Goal: Task Accomplishment & Management: Manage account settings

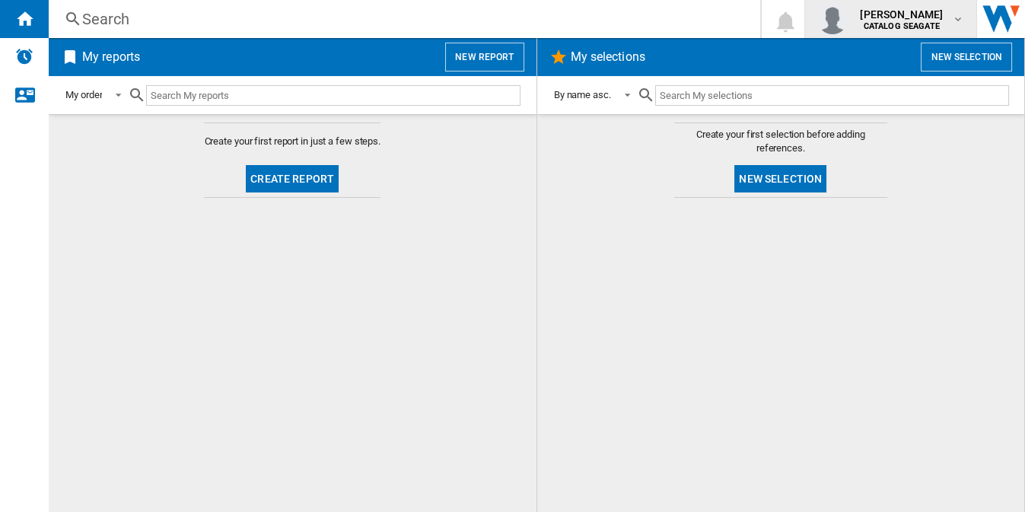
click at [961, 27] on div "[PERSON_NAME] CATALOG [GEOGRAPHIC_DATA]" at bounding box center [891, 19] width 147 height 30
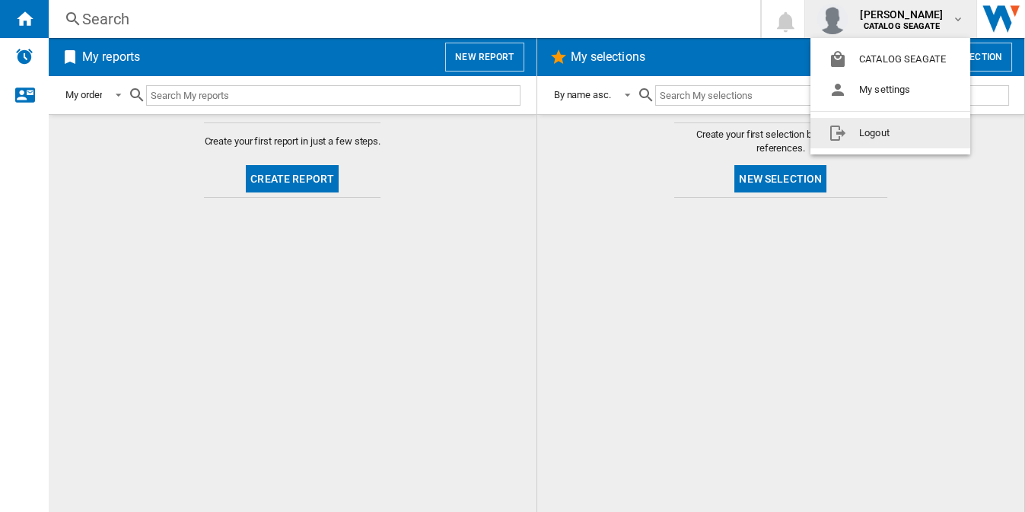
click at [625, 217] on md-backdrop at bounding box center [512, 256] width 1025 height 512
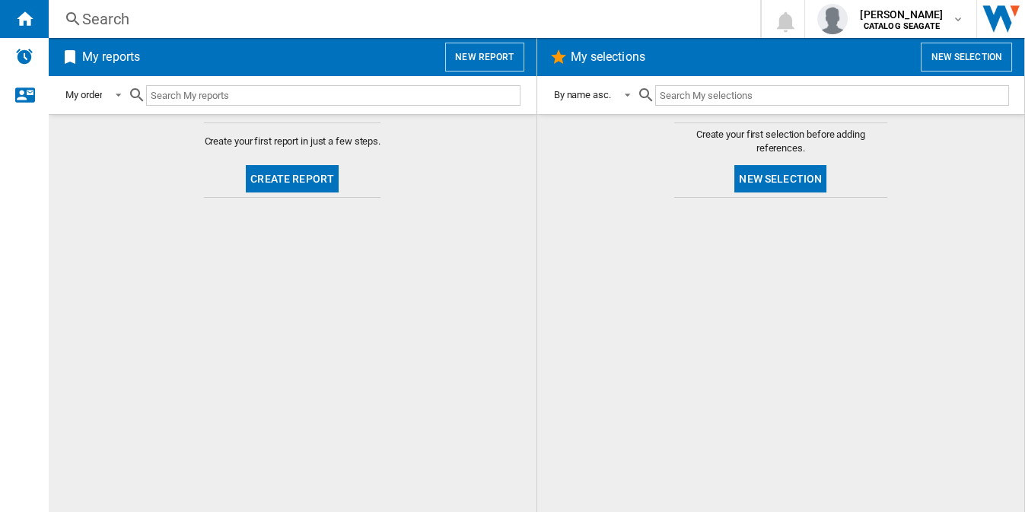
click at [492, 56] on button "New report" at bounding box center [484, 57] width 78 height 29
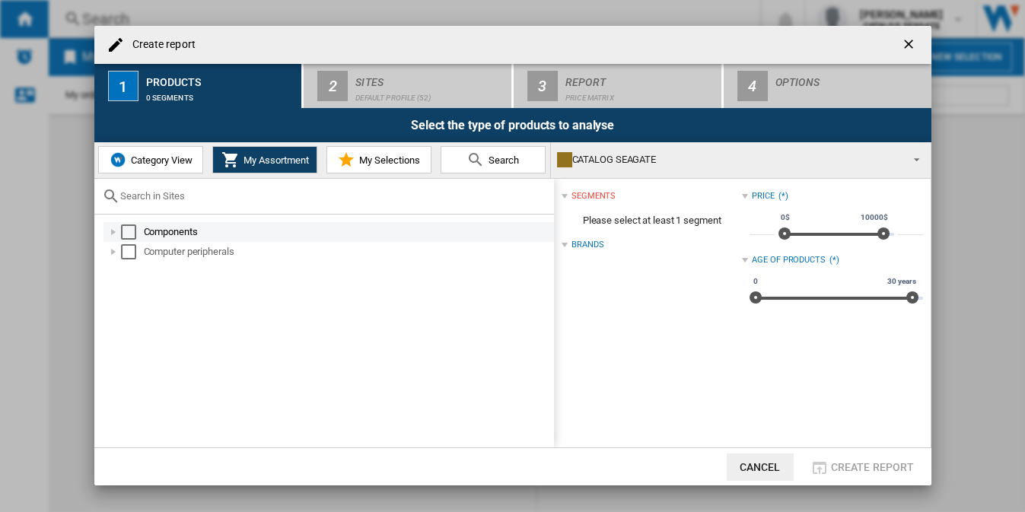
click at [130, 231] on div "Select" at bounding box center [128, 232] width 15 height 15
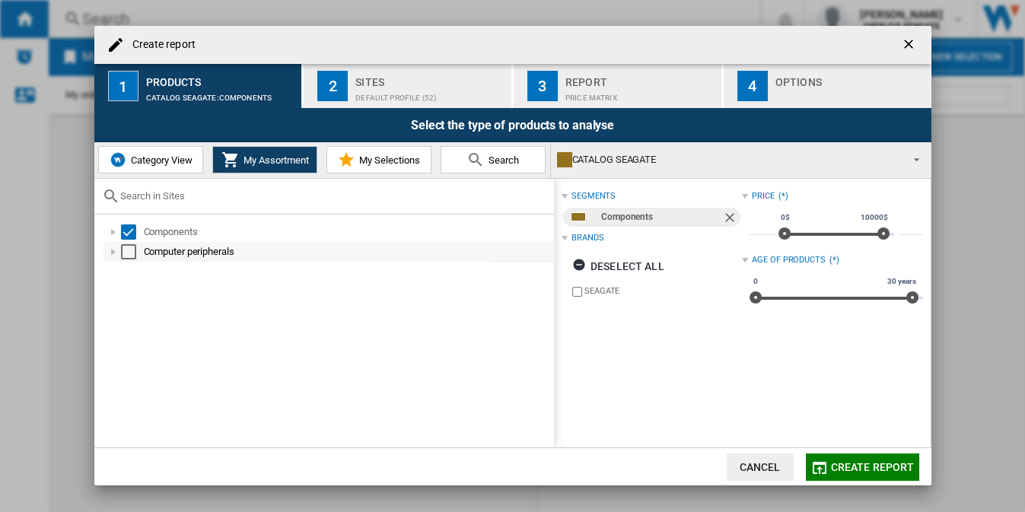
click at [125, 252] on div "Select" at bounding box center [128, 251] width 15 height 15
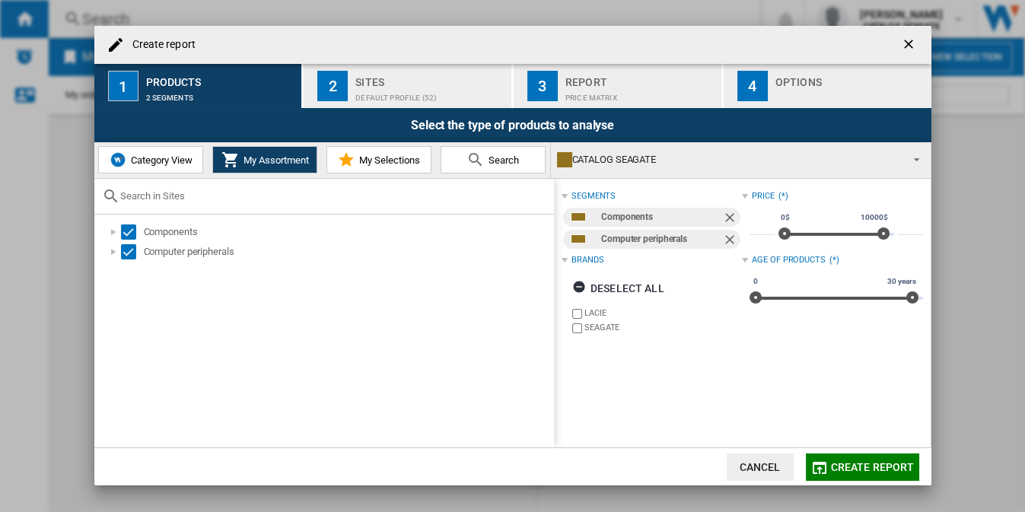
click at [393, 85] on div "Sites" at bounding box center [431, 78] width 150 height 16
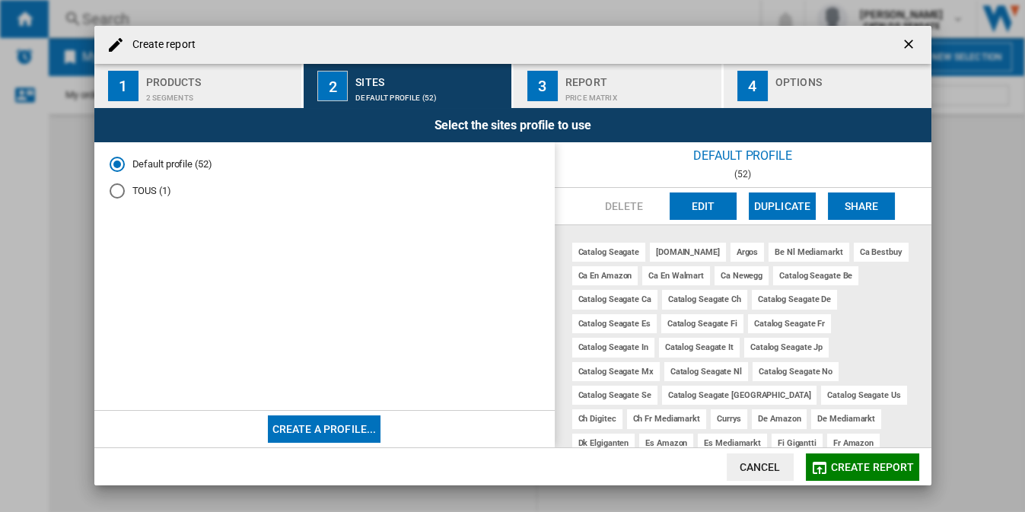
click at [885, 463] on span "Create report" at bounding box center [873, 467] width 84 height 12
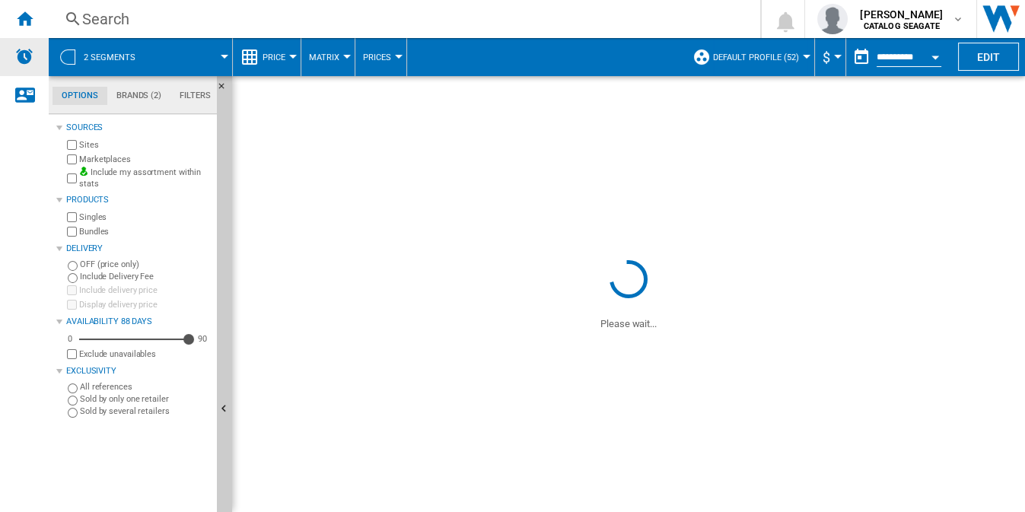
click at [24, 60] on img "Alerts" at bounding box center [24, 56] width 18 height 18
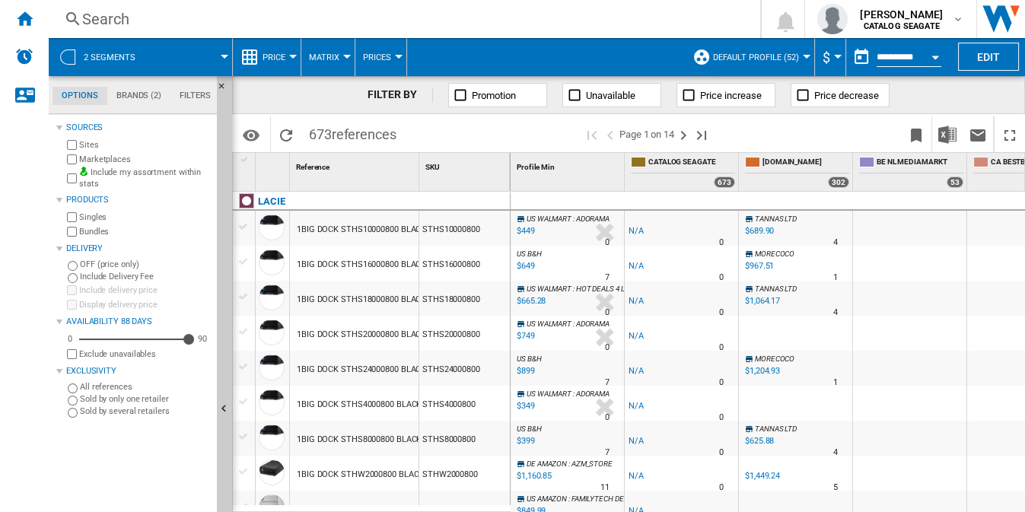
click at [786, 55] on span "Default profile (52)" at bounding box center [756, 58] width 86 height 10
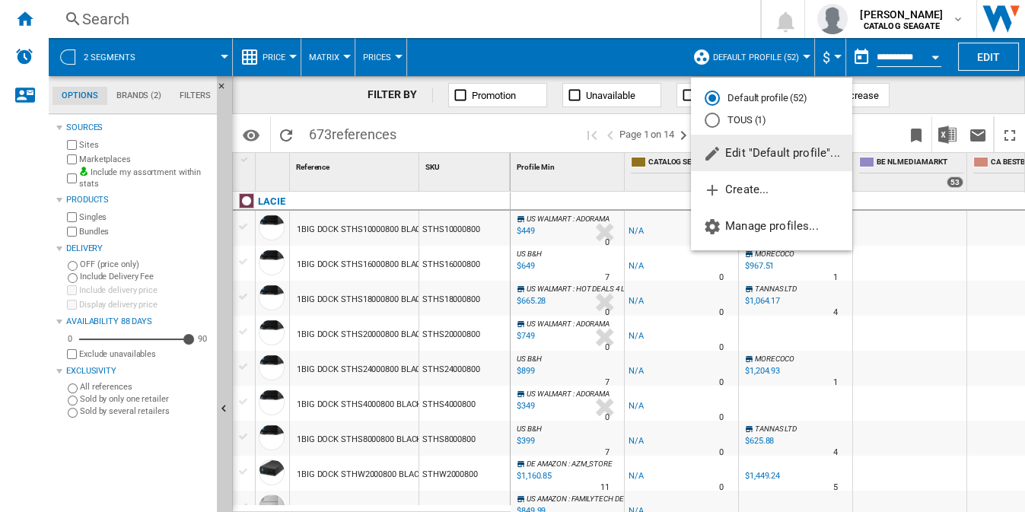
click at [782, 99] on md-radio-button "Default profile (52)" at bounding box center [772, 98] width 134 height 14
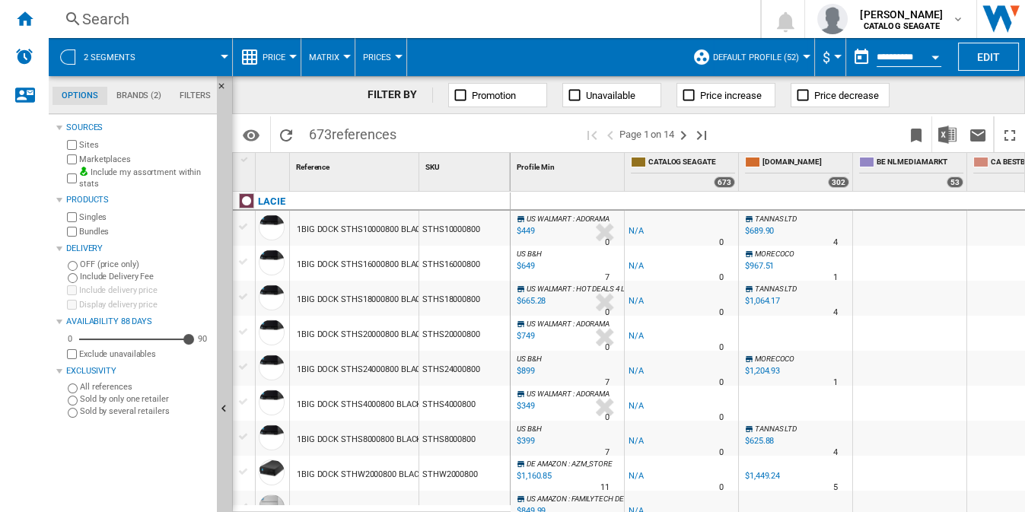
click at [776, 55] on span "Default profile (52)" at bounding box center [756, 58] width 86 height 10
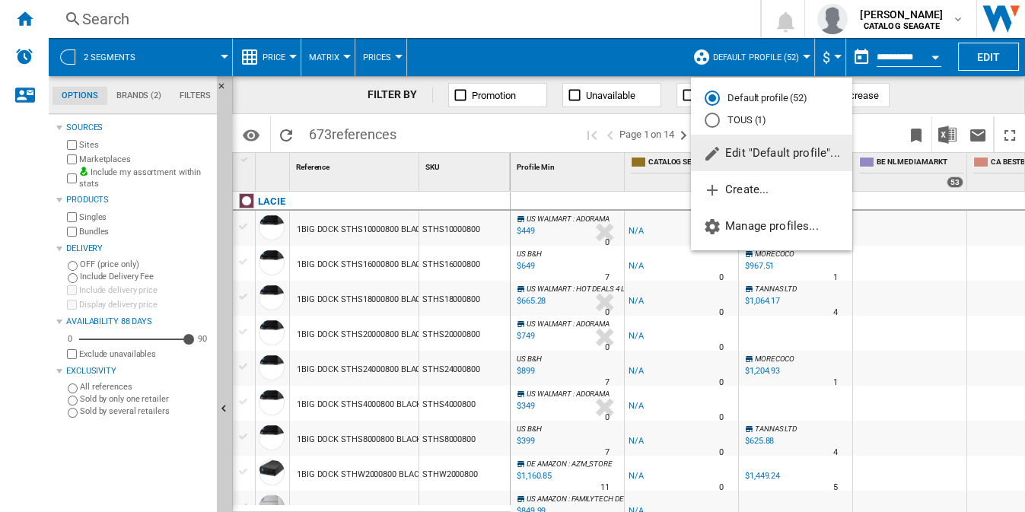
click at [792, 152] on span "Edit "Default profile"..." at bounding box center [771, 153] width 137 height 14
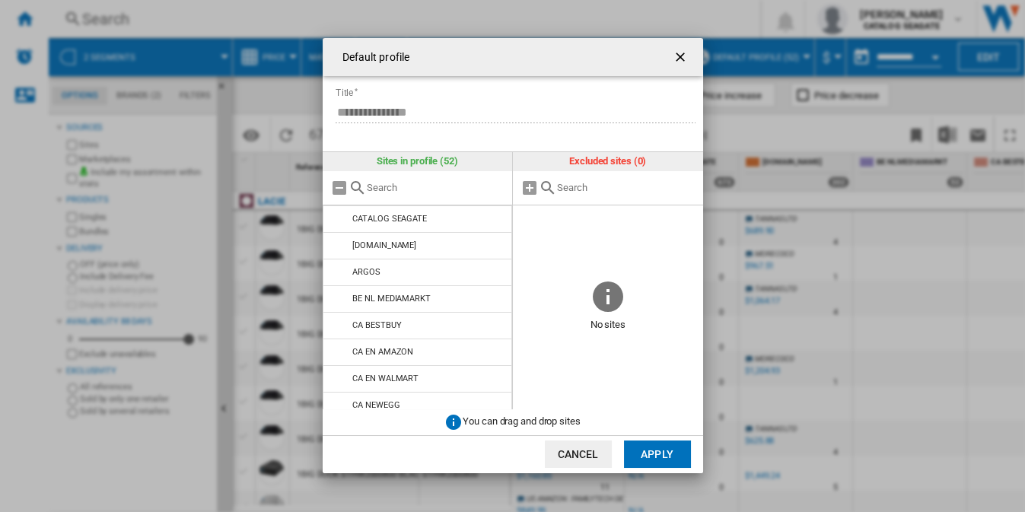
click at [461, 188] on input "text" at bounding box center [436, 187] width 139 height 11
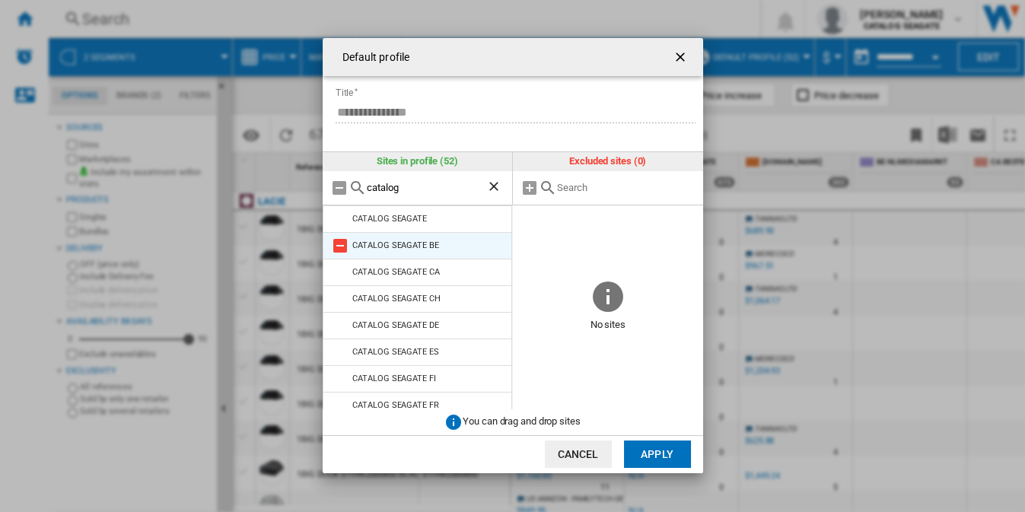
type input "catalog"
click at [339, 242] on md-icon at bounding box center [340, 246] width 18 height 18
click at [339, 263] on md-icon at bounding box center [340, 272] width 18 height 18
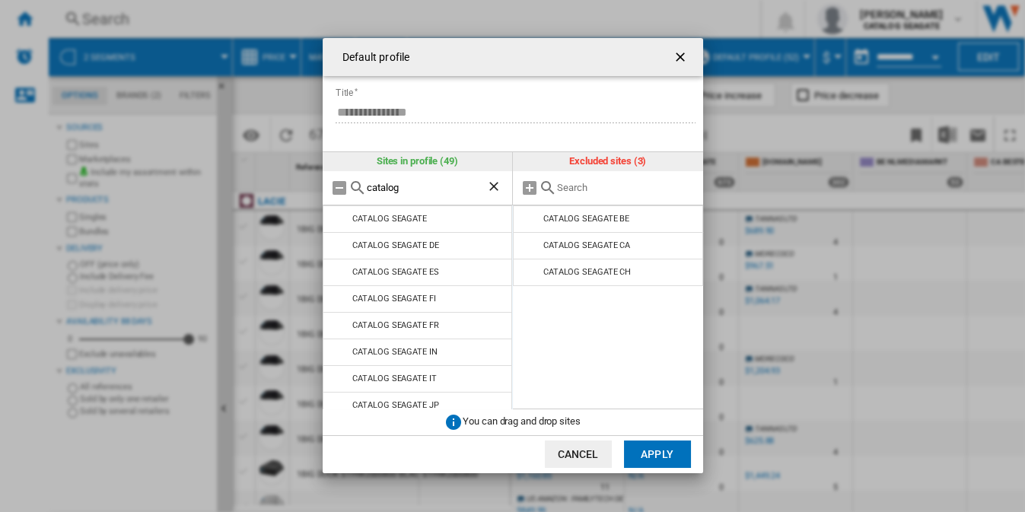
click at [339, 242] on md-icon at bounding box center [340, 246] width 18 height 18
click at [339, 263] on md-icon at bounding box center [340, 272] width 18 height 18
click at [339, 242] on md-icon at bounding box center [340, 246] width 18 height 18
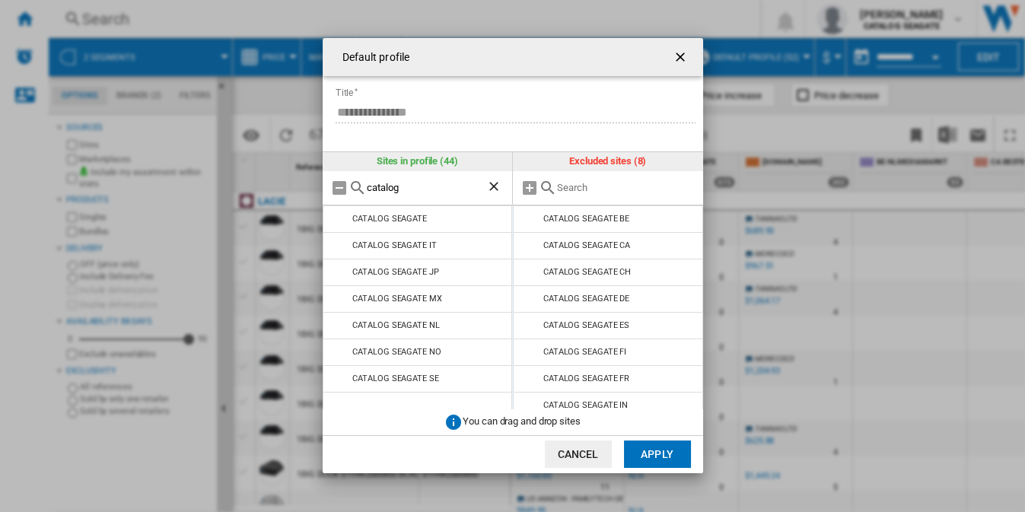
click at [339, 242] on md-icon at bounding box center [340, 246] width 18 height 18
click at [339, 263] on md-icon at bounding box center [340, 272] width 18 height 18
click at [339, 242] on md-icon at bounding box center [340, 246] width 18 height 18
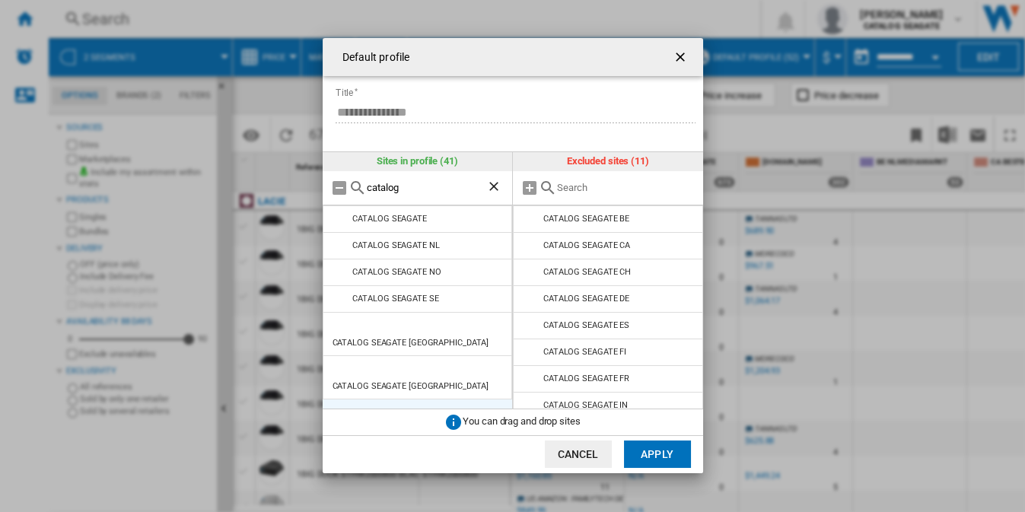
click at [339, 242] on md-icon at bounding box center [340, 246] width 18 height 18
click at [339, 263] on md-icon at bounding box center [340, 272] width 18 height 18
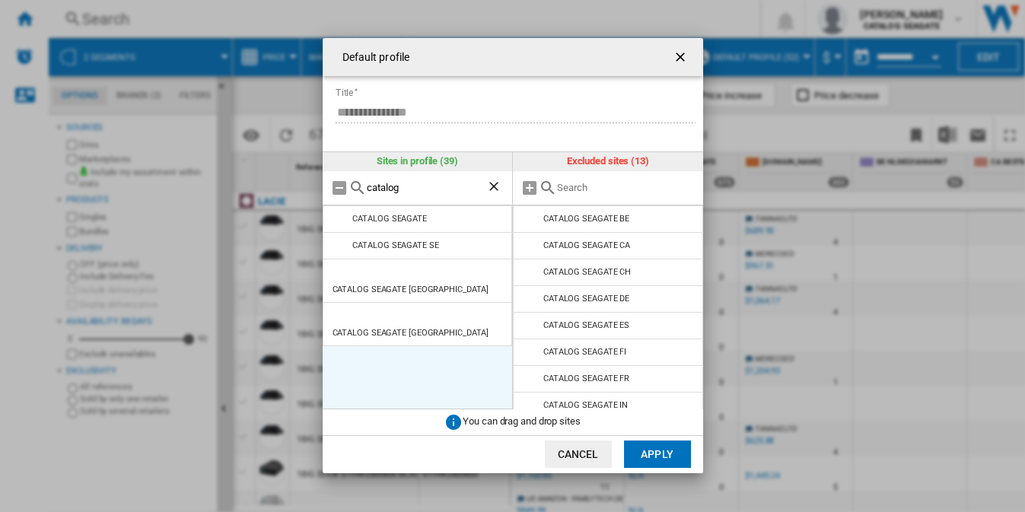
click at [339, 242] on md-icon at bounding box center [340, 246] width 18 height 18
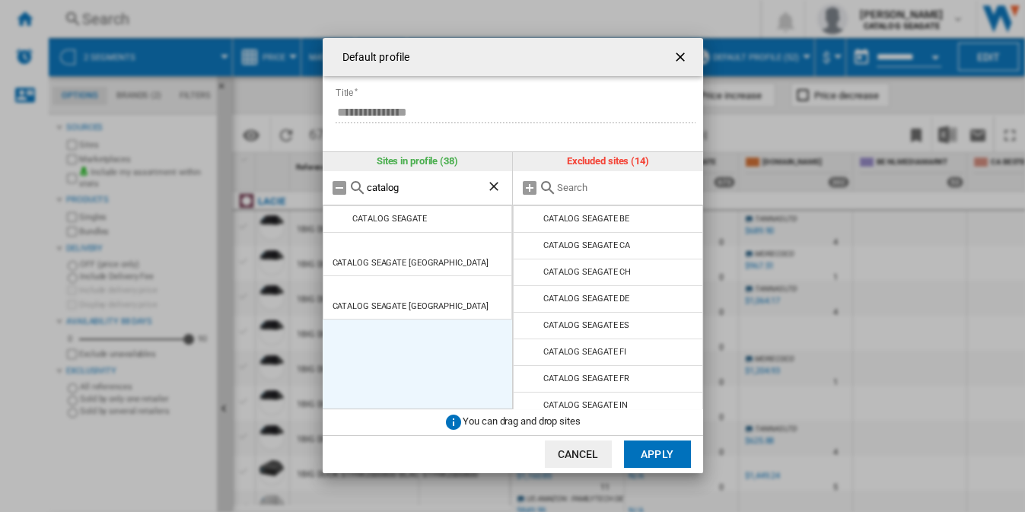
click at [339, 242] on md-icon at bounding box center [340, 246] width 18 height 18
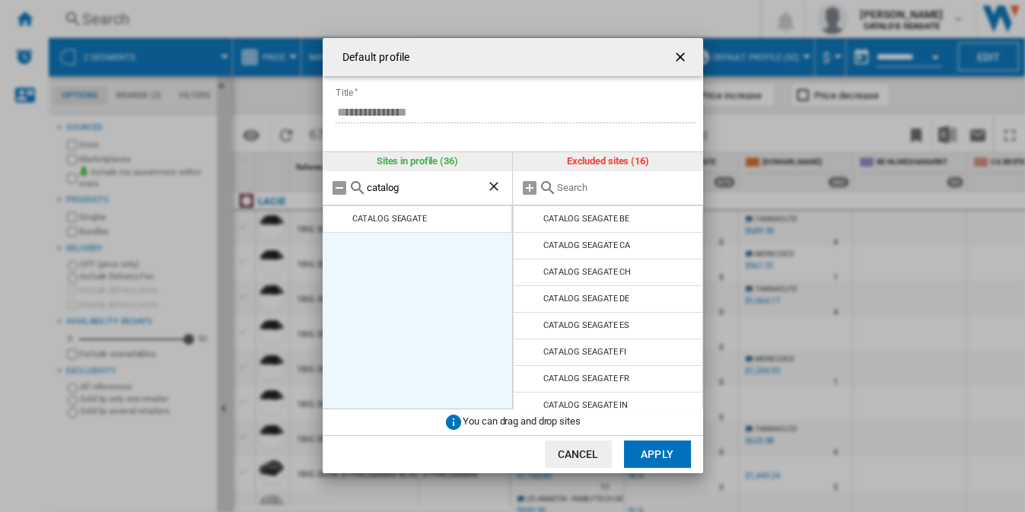
click at [657, 452] on button "Apply" at bounding box center [657, 454] width 67 height 27
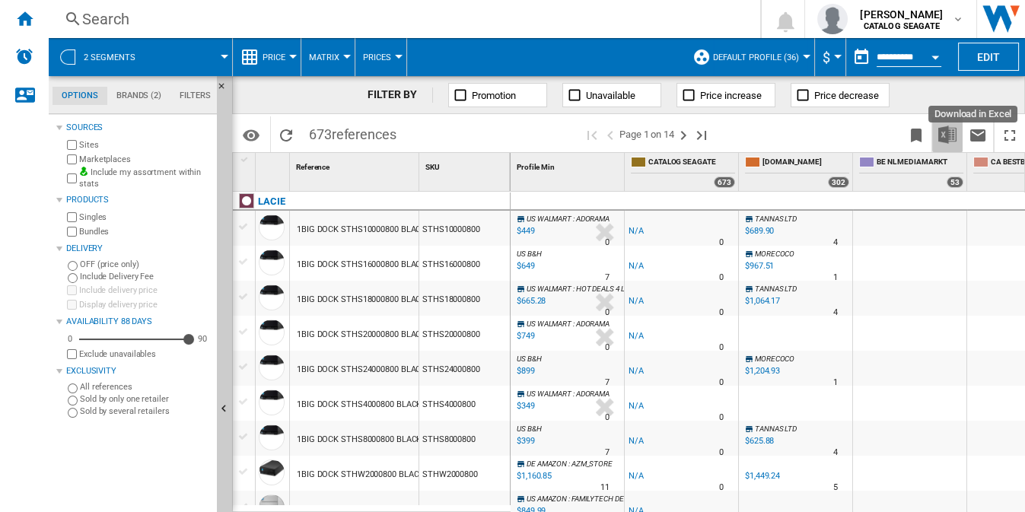
click at [950, 129] on img "Download in Excel" at bounding box center [948, 135] width 18 height 18
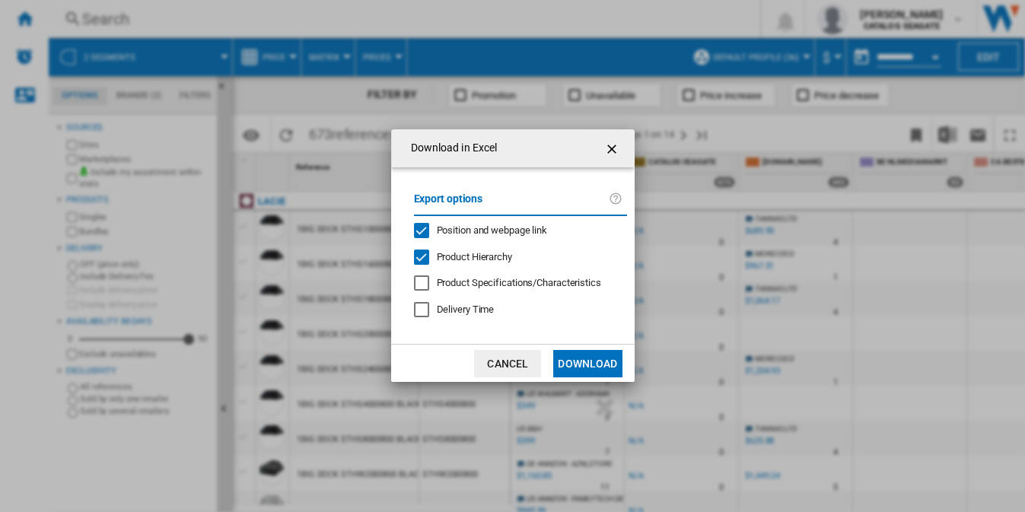
click at [493, 254] on span "Product Hierarchy" at bounding box center [474, 256] width 75 height 11
click at [498, 220] on div "Export options Position and webpage link Product Hierarchy Product Specificatio…" at bounding box center [521, 256] width 228 height 147
click at [499, 231] on span "Position and webpage link" at bounding box center [492, 230] width 111 height 11
click at [595, 359] on button "Download" at bounding box center [587, 363] width 69 height 27
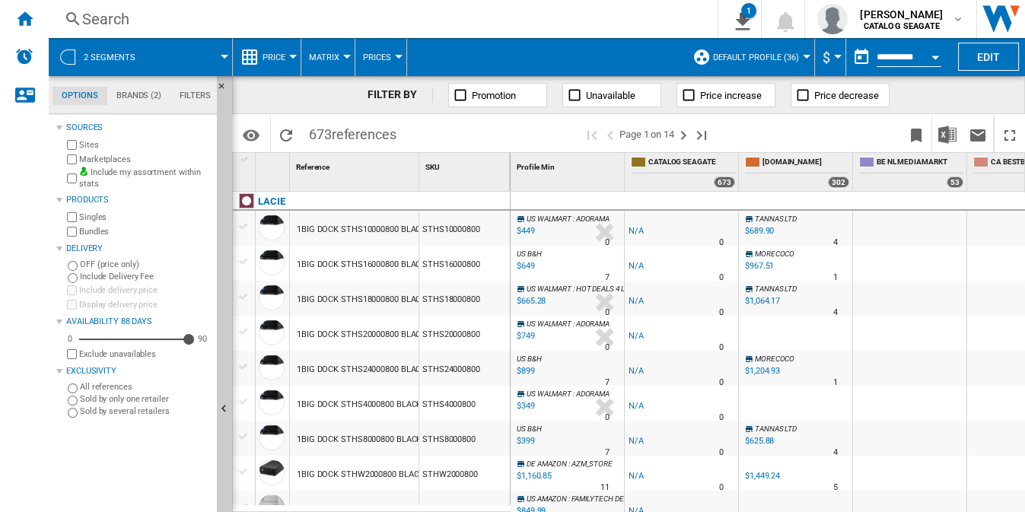
click at [121, 20] on div "Search" at bounding box center [380, 18] width 596 height 21
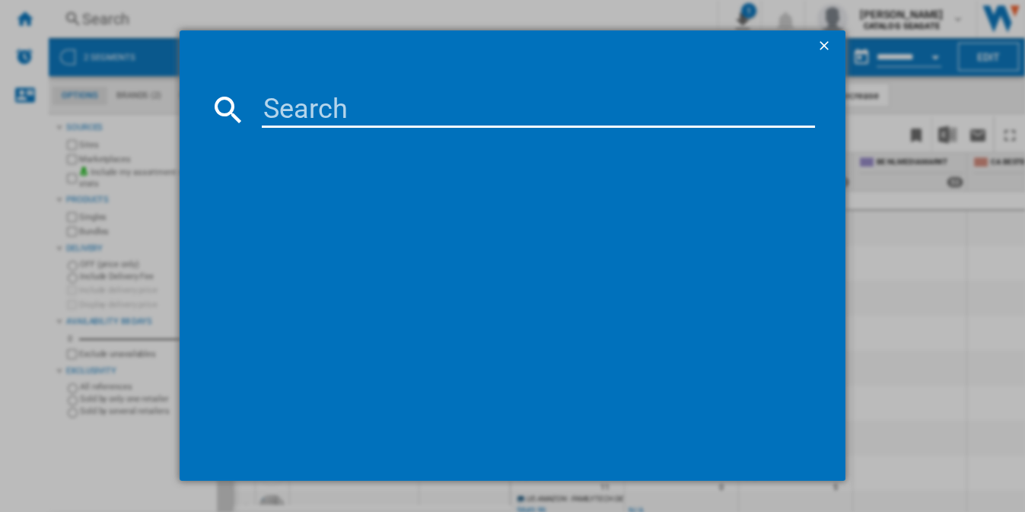
click at [349, 103] on input at bounding box center [539, 109] width 554 height 37
paste input "STLG16000400"
type input "STLG16000400"
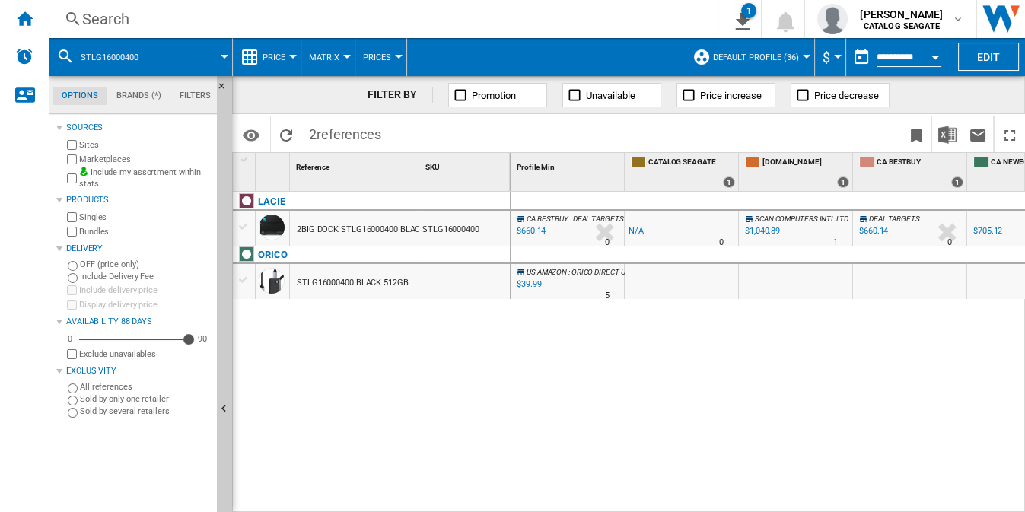
click at [482, 233] on div "STLG16000400" at bounding box center [464, 228] width 91 height 35
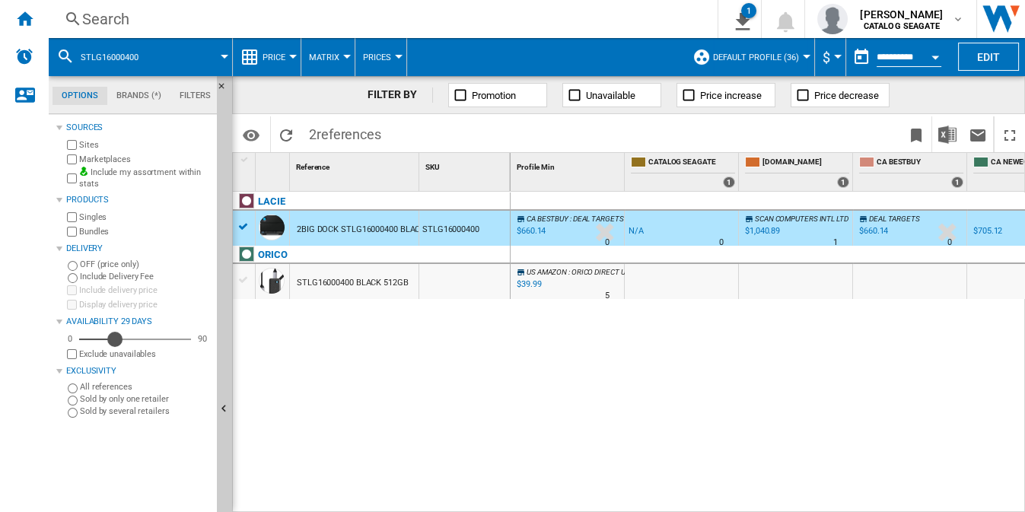
drag, startPoint x: 183, startPoint y: 337, endPoint x: 114, endPoint y: 338, distance: 69.3
click at [114, 338] on div "Availability" at bounding box center [114, 339] width 15 height 15
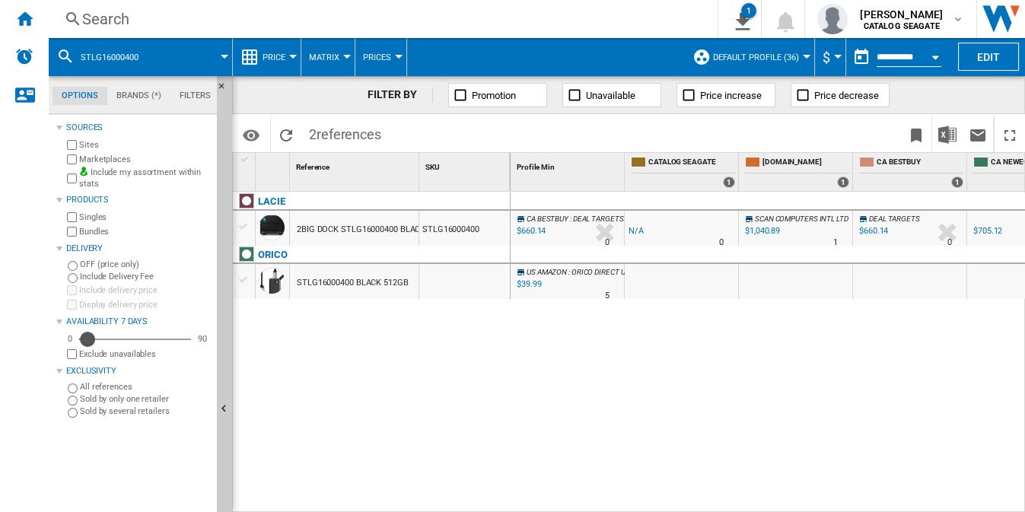
drag, startPoint x: 113, startPoint y: 340, endPoint x: 88, endPoint y: 342, distance: 26.0
click at [88, 342] on div "Availability" at bounding box center [87, 339] width 15 height 15
click at [112, 21] on div "Search" at bounding box center [380, 18] width 596 height 21
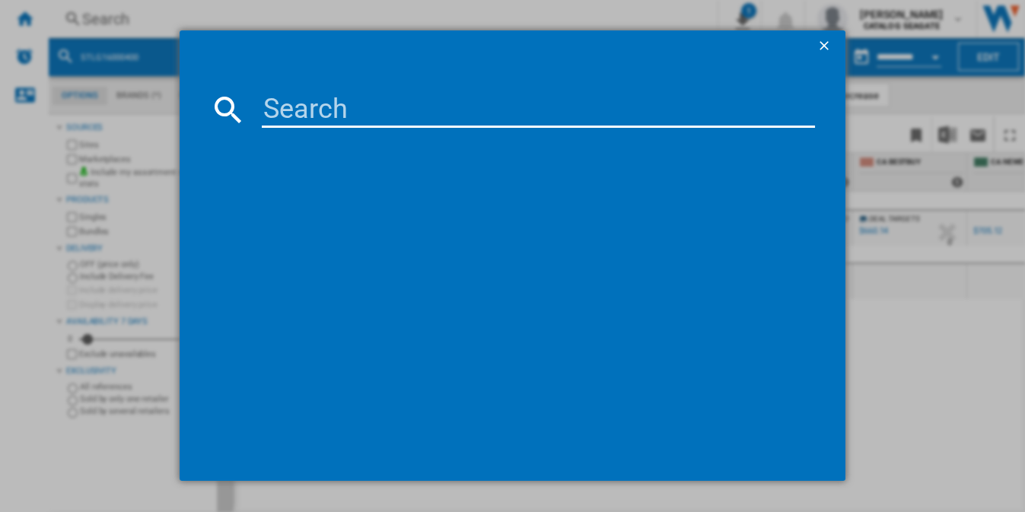
click at [370, 119] on input at bounding box center [539, 109] width 554 height 37
type input "STHA18000800"
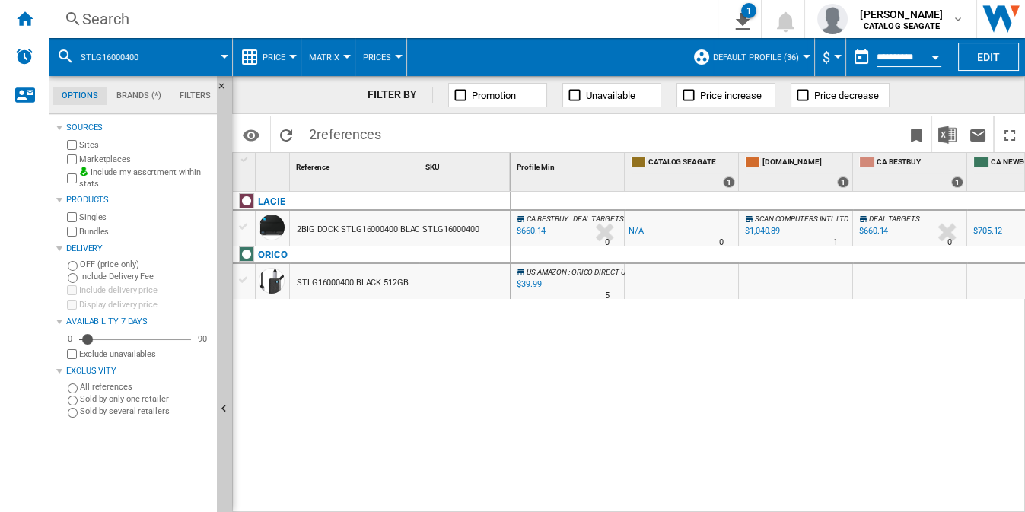
drag, startPoint x: 538, startPoint y: 504, endPoint x: 572, endPoint y: 503, distance: 33.5
click at [572, 503] on div "CA BESTBUY : DEAL TARGETS -1.0 % $660.14 % N/A 0 CA BESTBUY : DEAL TARGETS -1.0…" at bounding box center [768, 353] width 515 height 322
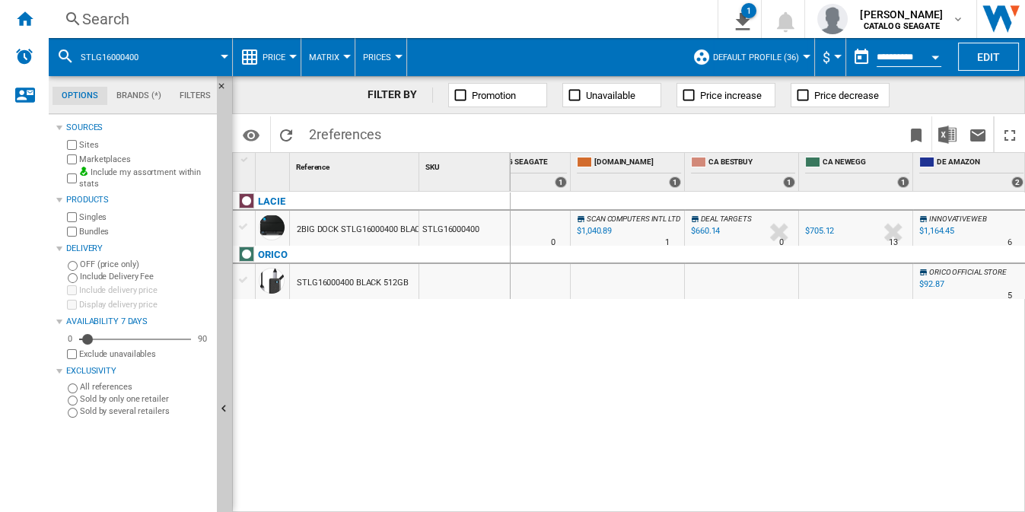
scroll to position [0, 194]
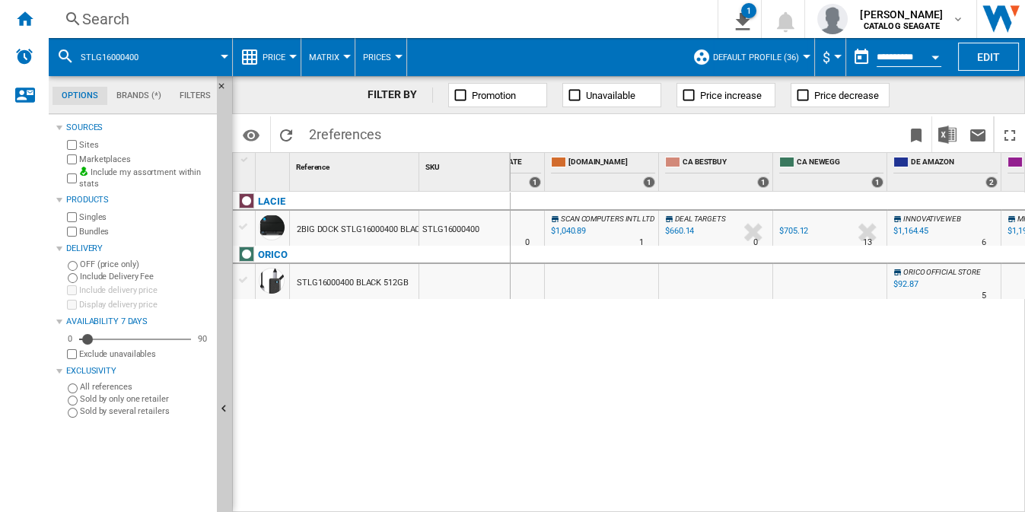
click at [459, 231] on div "STLG16000400" at bounding box center [464, 228] width 91 height 35
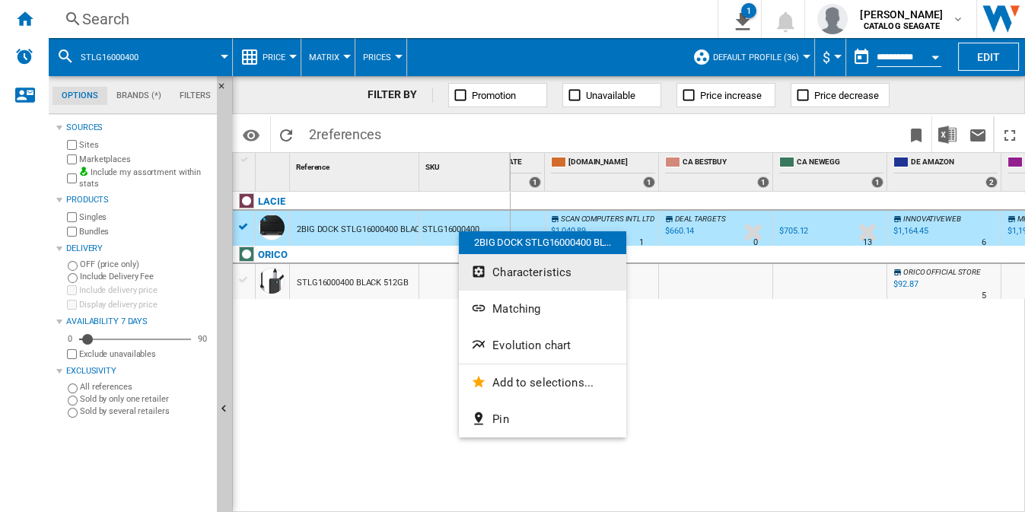
click at [569, 271] on button "Characteristics" at bounding box center [542, 272] width 167 height 37
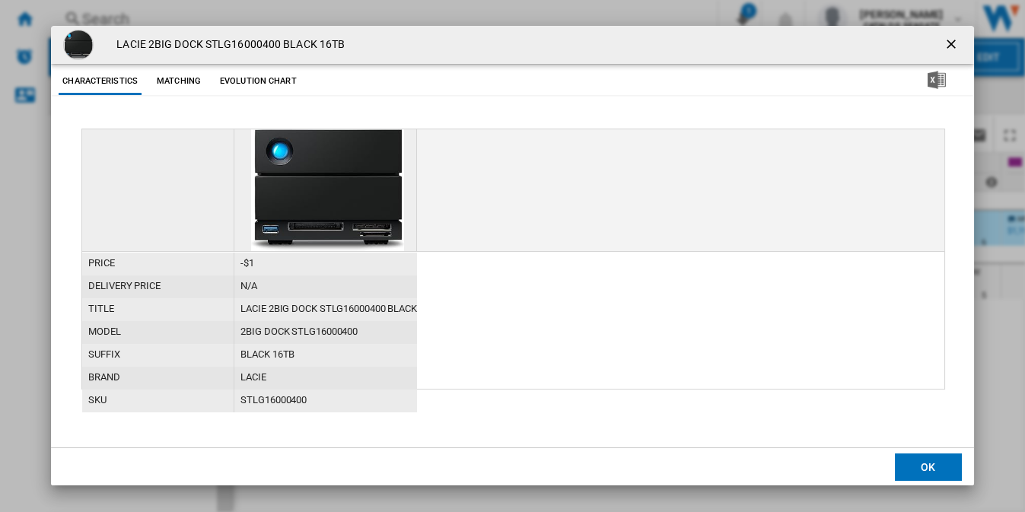
click at [336, 333] on div "2BIG DOCK STLG16000400" at bounding box center [325, 332] width 183 height 23
copy div "STLG16000400"
drag, startPoint x: 336, startPoint y: 330, endPoint x: 308, endPoint y: 333, distance: 27.5
click at [308, 333] on div at bounding box center [512, 256] width 1025 height 512
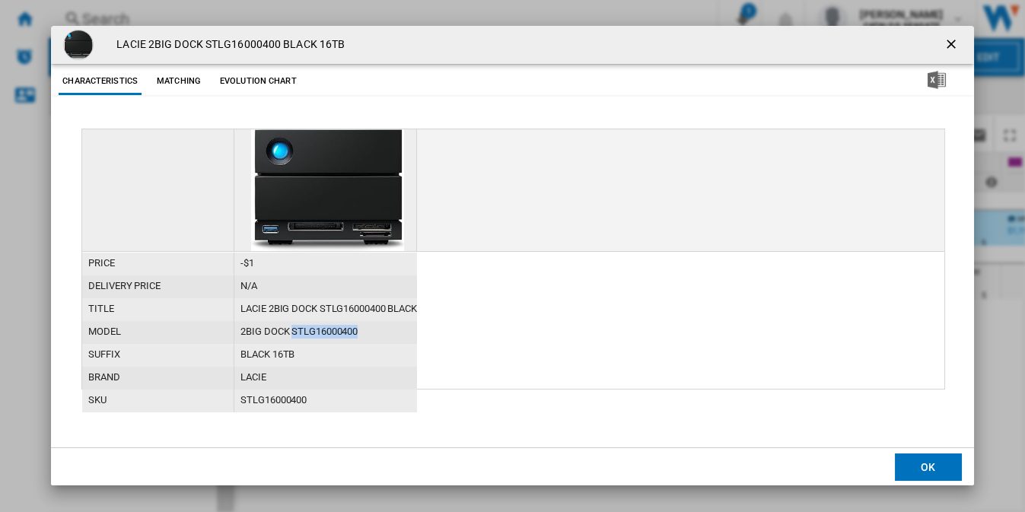
click at [308, 333] on div "2BIG DOCK STLG16000400" at bounding box center [325, 332] width 183 height 23
copy div "STLG16000400"
click at [952, 40] on ng-md-icon "getI18NText('BUTTONS.CLOSE_DIALOG')" at bounding box center [953, 46] width 18 height 18
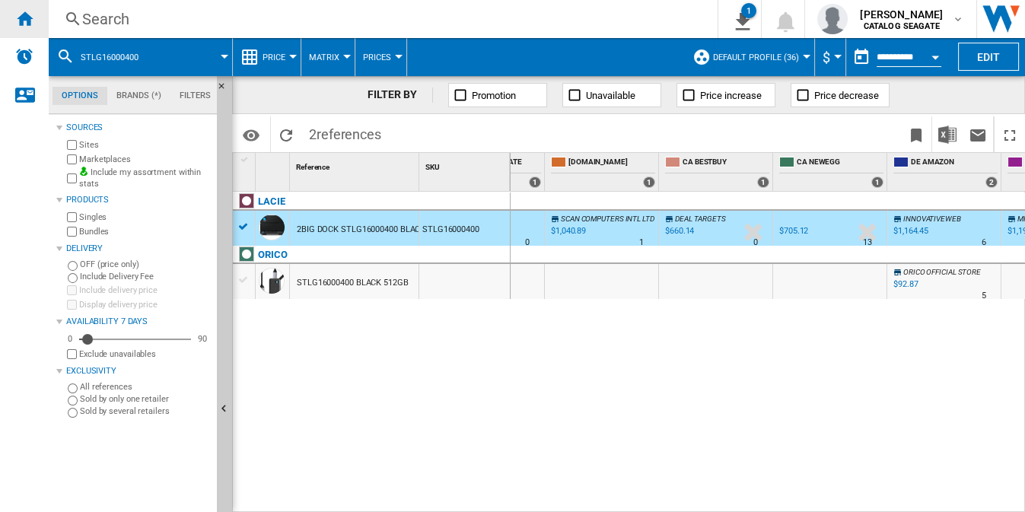
click at [24, 20] on ng-md-icon "Home" at bounding box center [24, 18] width 18 height 18
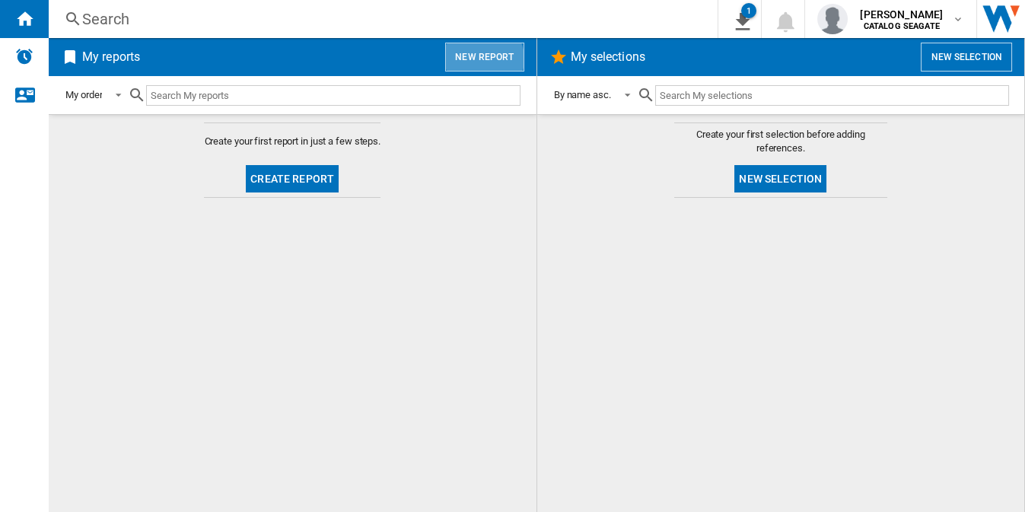
click at [486, 59] on button "New report" at bounding box center [484, 57] width 78 height 29
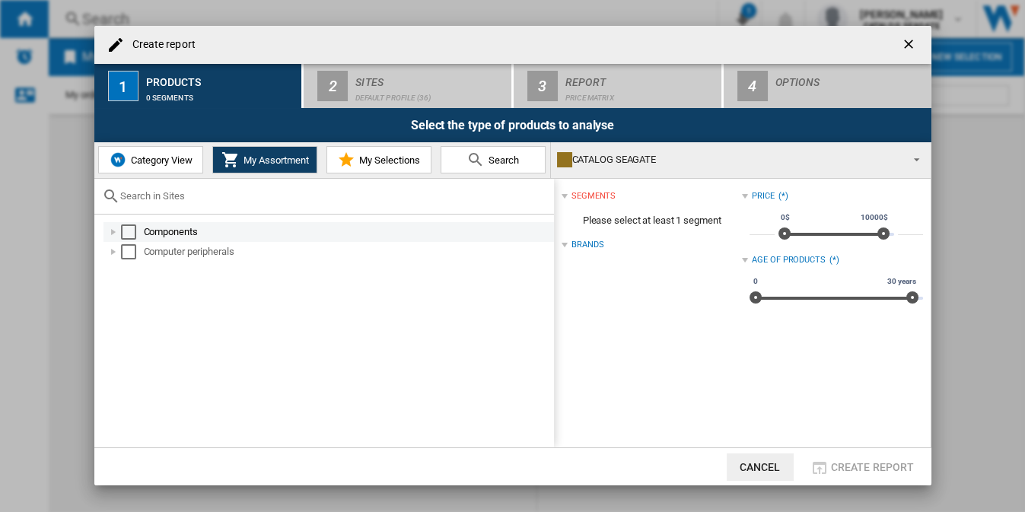
click at [129, 233] on div "Select" at bounding box center [128, 232] width 15 height 15
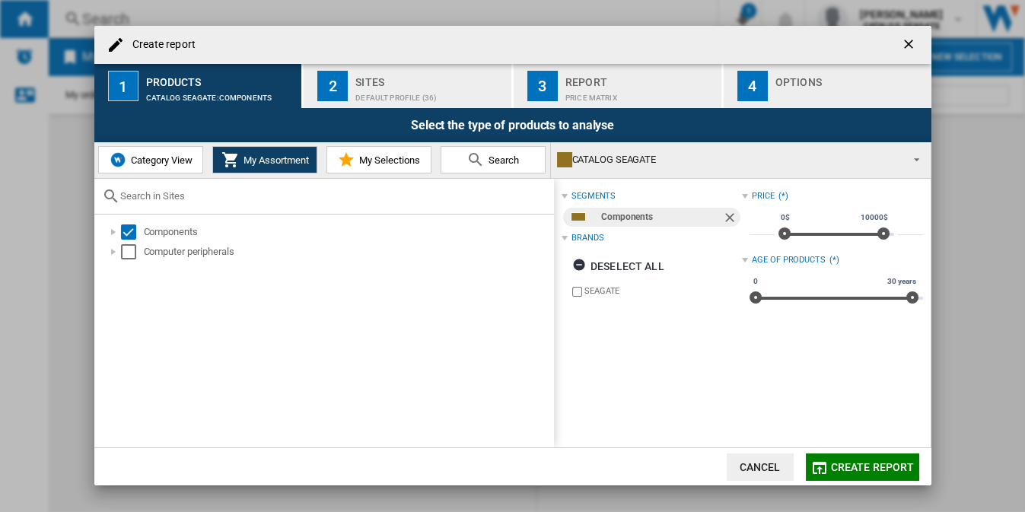
click at [404, 79] on div "Sites" at bounding box center [431, 78] width 150 height 16
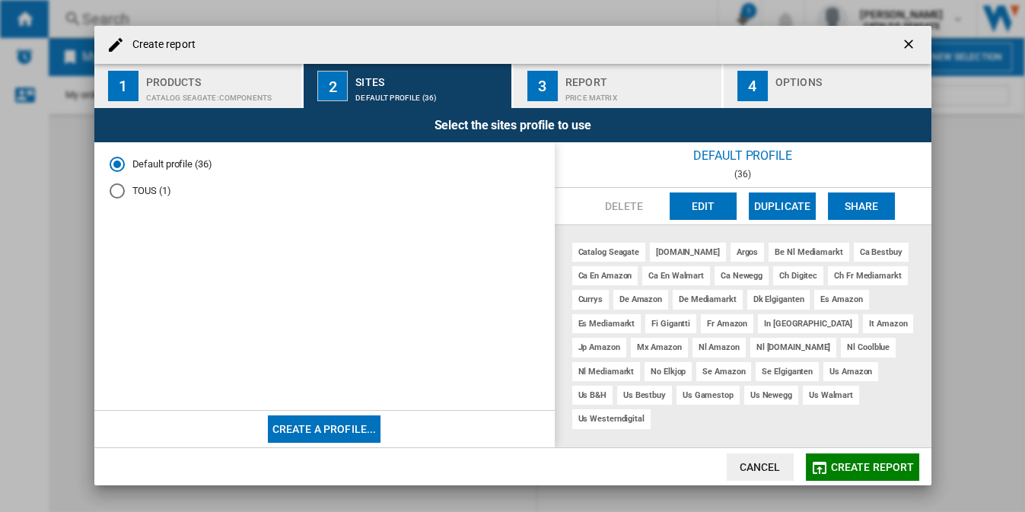
click at [694, 209] on button "Edit" at bounding box center [703, 206] width 67 height 27
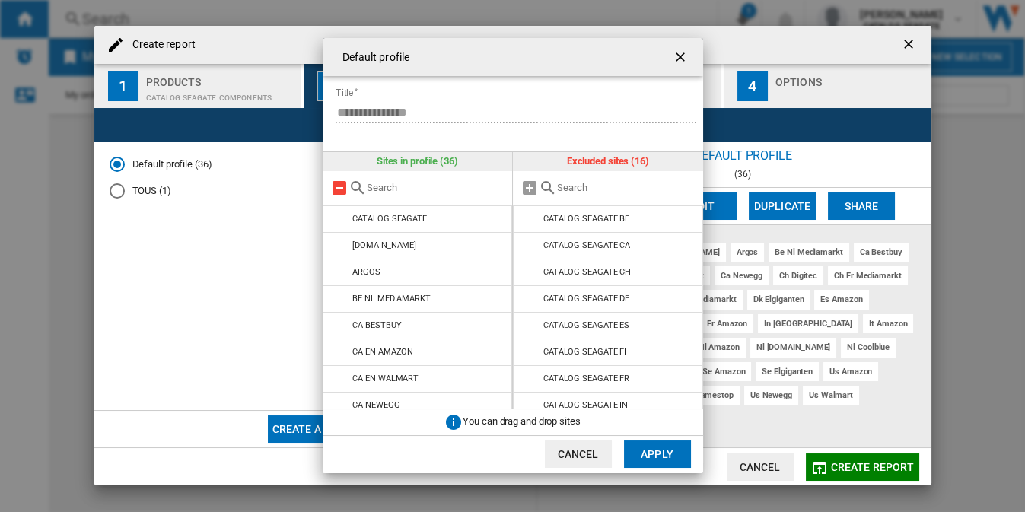
click at [338, 189] on md-icon "Default profile ..." at bounding box center [339, 188] width 18 height 18
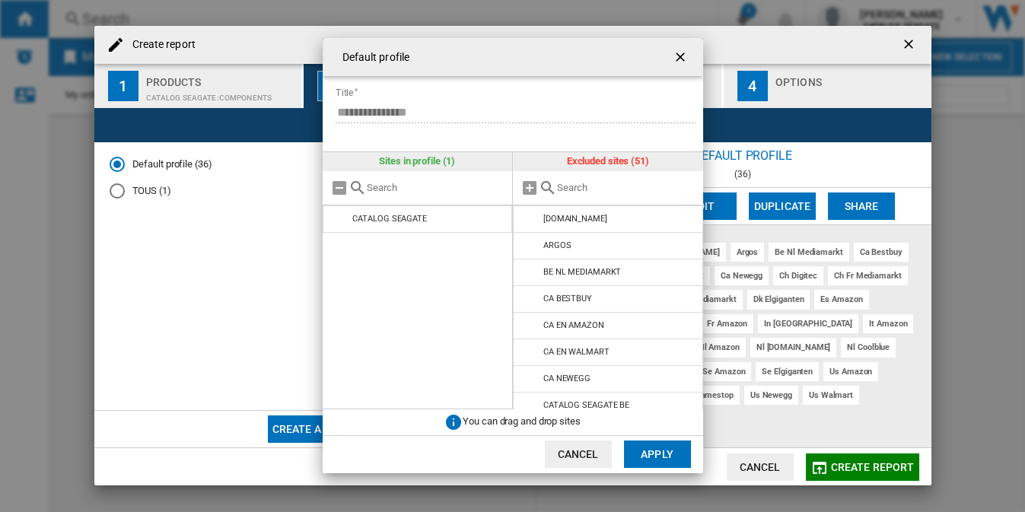
click at [589, 186] on input "Default profile ..." at bounding box center [626, 187] width 139 height 11
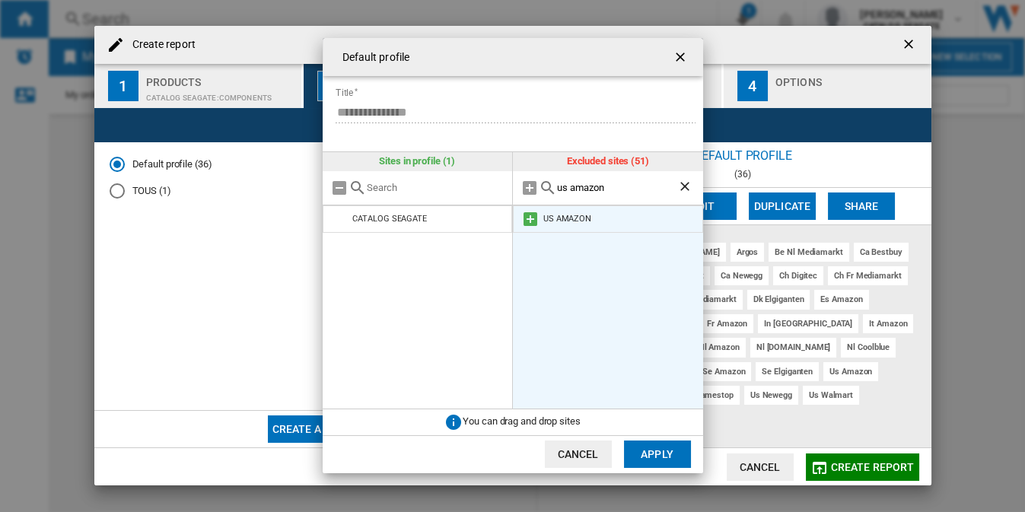
click at [529, 218] on md-icon "Default profile ..." at bounding box center [530, 219] width 18 height 18
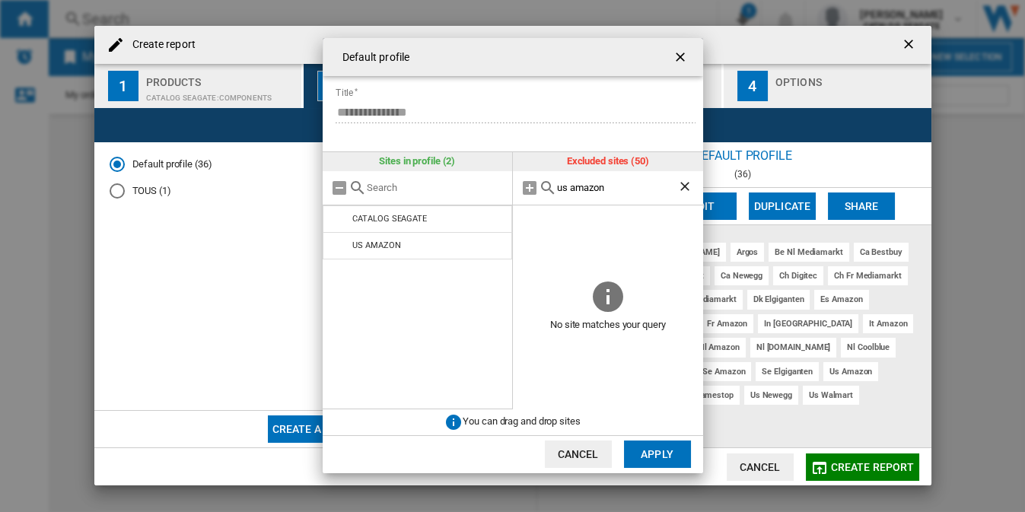
click at [621, 188] on input "us amazon" at bounding box center [617, 187] width 120 height 11
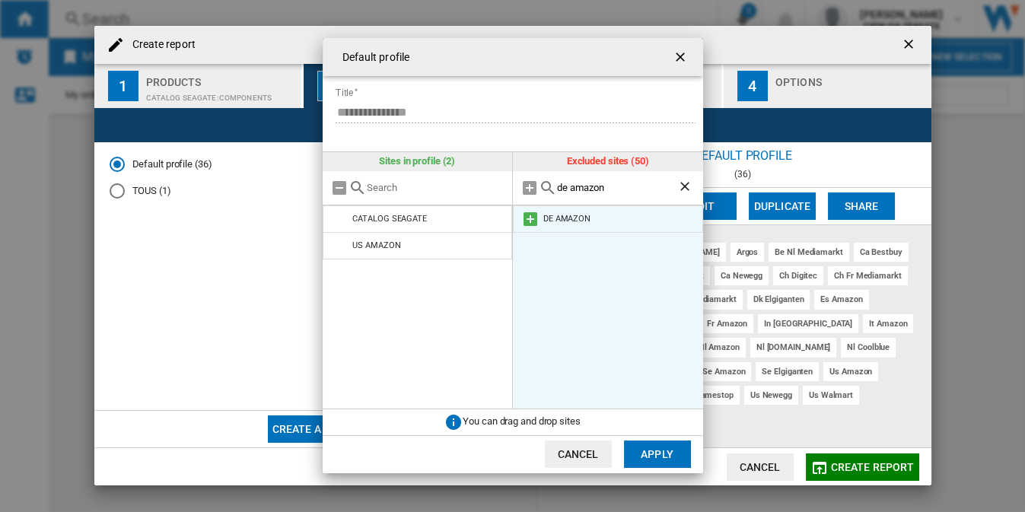
type input "de amazon"
click at [526, 221] on md-icon "Default profile ..." at bounding box center [530, 219] width 18 height 18
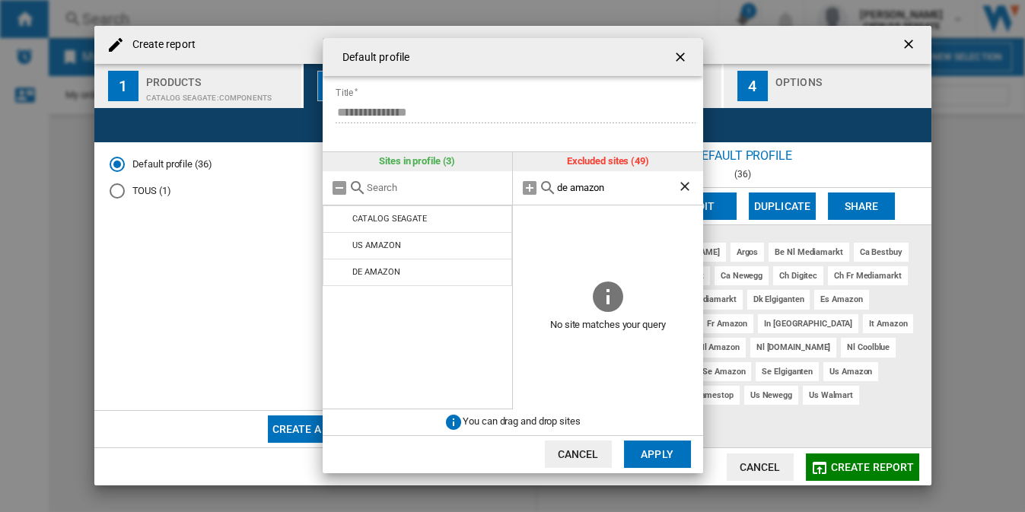
click at [650, 449] on button "Apply" at bounding box center [657, 454] width 67 height 27
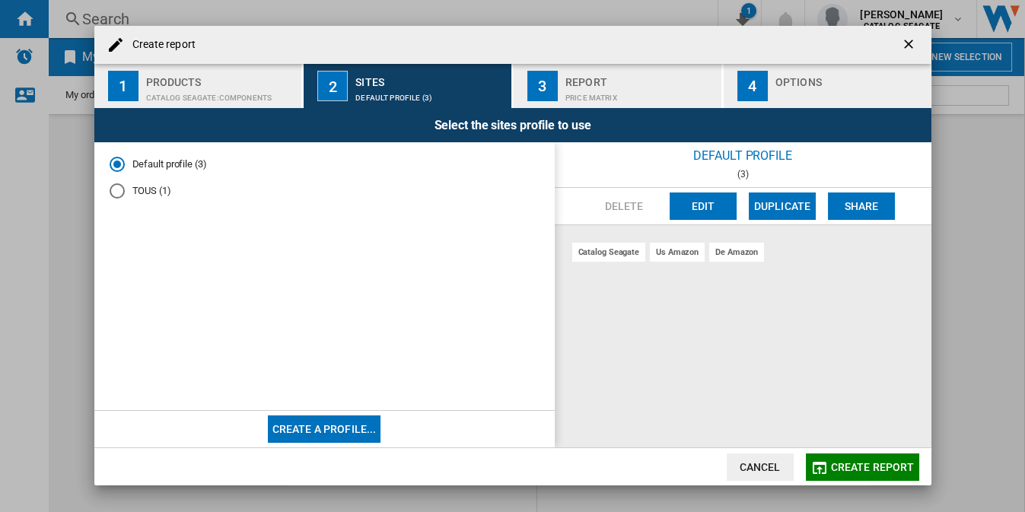
click at [840, 471] on span "Create report" at bounding box center [873, 467] width 84 height 12
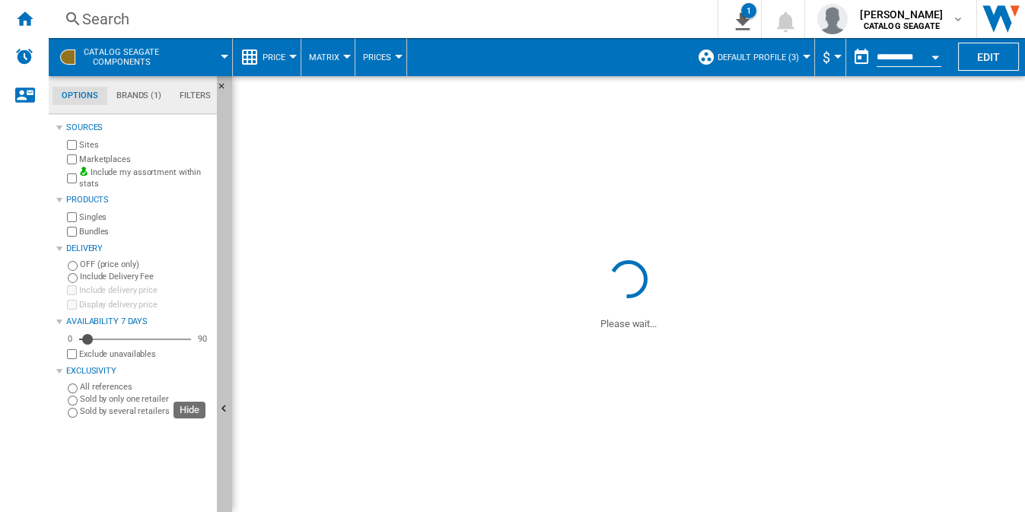
click at [224, 238] on button "Hide" at bounding box center [224, 410] width 15 height 668
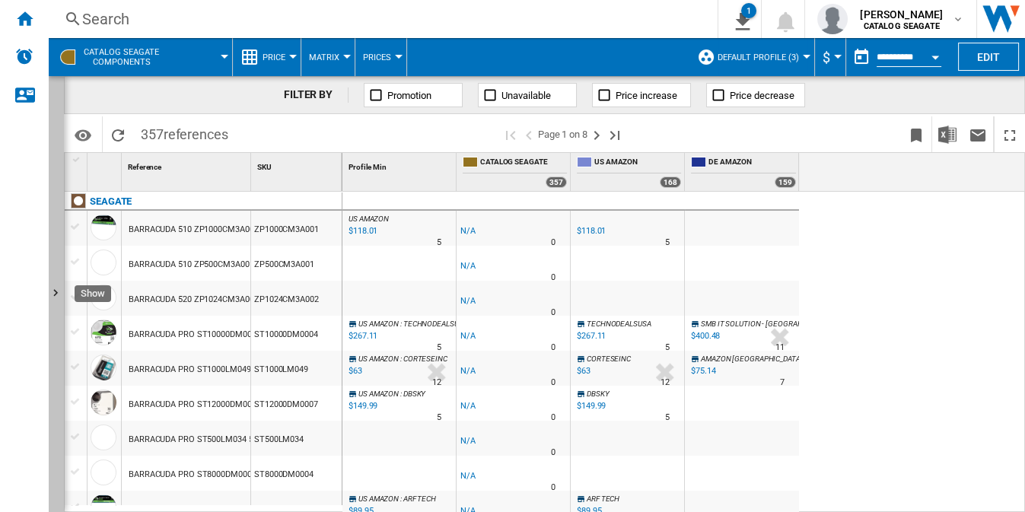
click at [53, 289] on ng-md-icon "Show" at bounding box center [58, 295] width 18 height 18
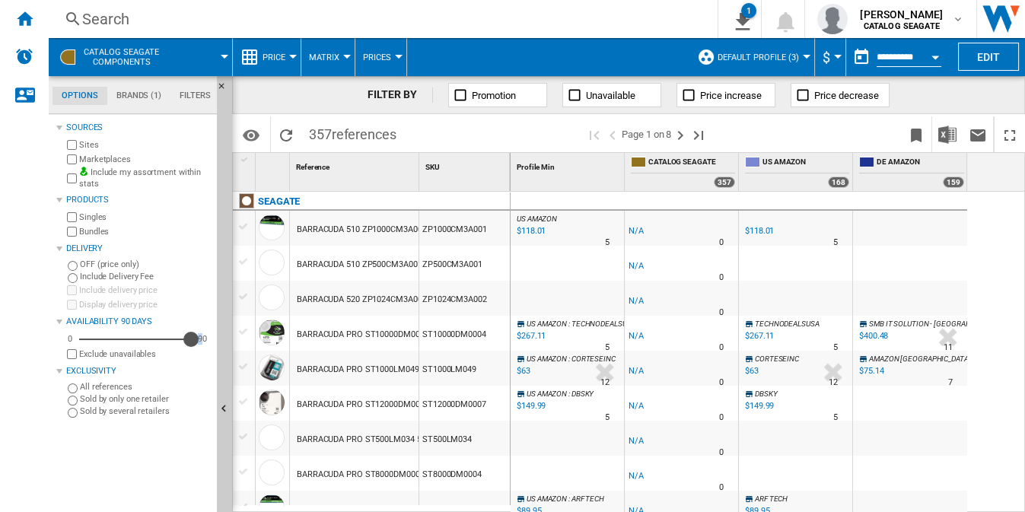
drag, startPoint x: 86, startPoint y: 336, endPoint x: 203, endPoint y: 341, distance: 117.4
click at [203, 341] on div "0 90 90" at bounding box center [137, 339] width 147 height 15
click at [950, 136] on img "Download in Excel" at bounding box center [948, 135] width 18 height 18
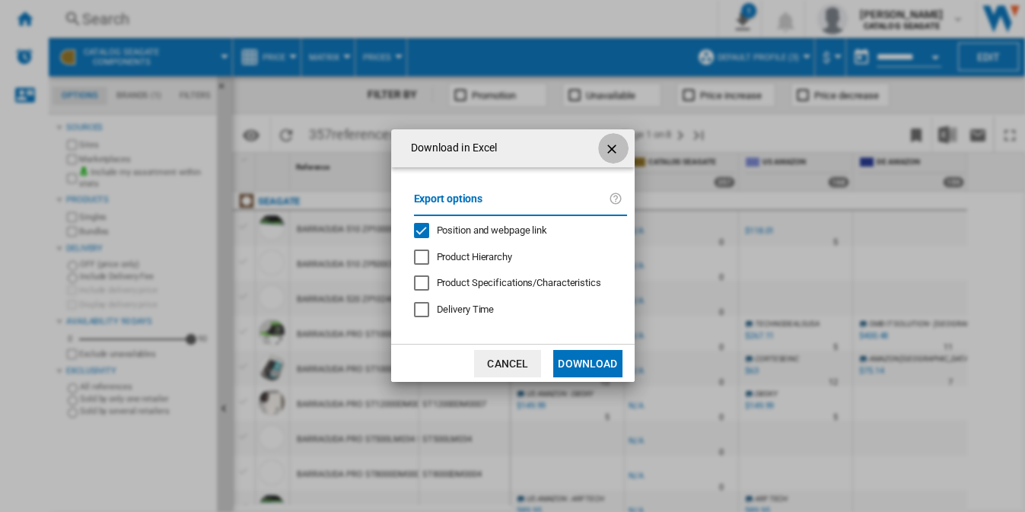
click at [612, 149] on ng-md-icon "getI18NText('BUTTONS.CLOSE_DIALOG')" at bounding box center [613, 149] width 18 height 18
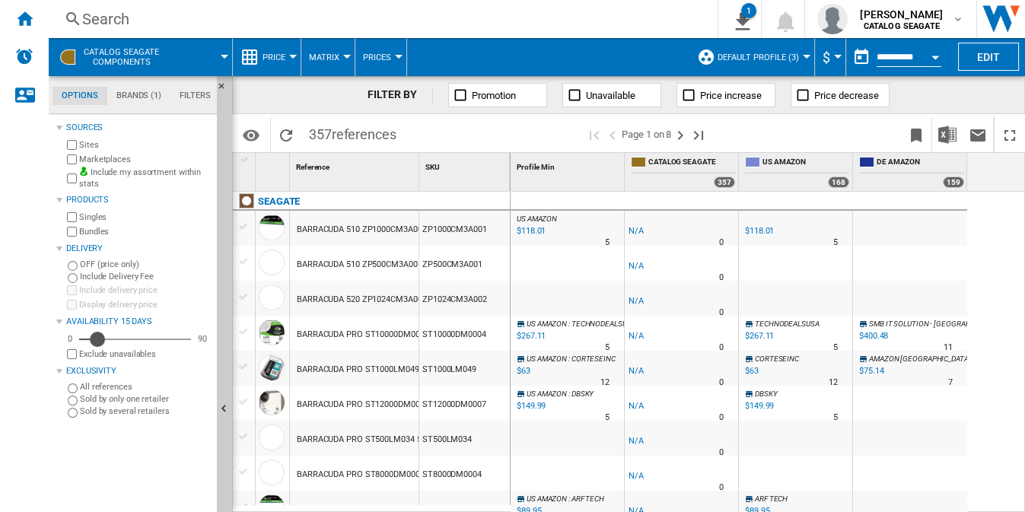
drag, startPoint x: 187, startPoint y: 337, endPoint x: 97, endPoint y: 340, distance: 89.1
click at [97, 340] on div "Availability" at bounding box center [97, 339] width 15 height 15
click at [960, 135] on button "Download in Excel" at bounding box center [948, 134] width 30 height 36
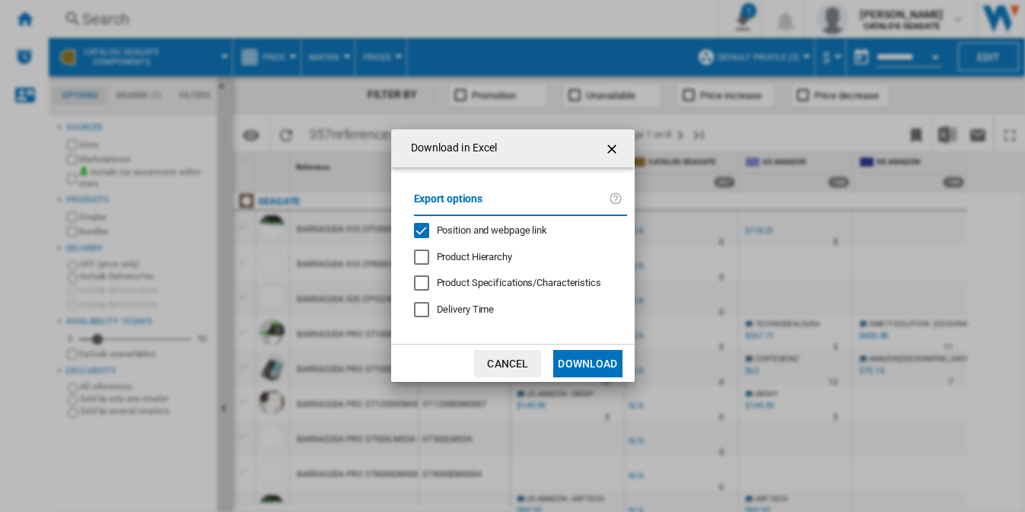
click at [466, 312] on span "Delivery Time" at bounding box center [466, 309] width 58 height 11
click at [522, 230] on span "Position and webpage link" at bounding box center [492, 230] width 111 height 11
click at [587, 360] on button "Download" at bounding box center [587, 363] width 69 height 27
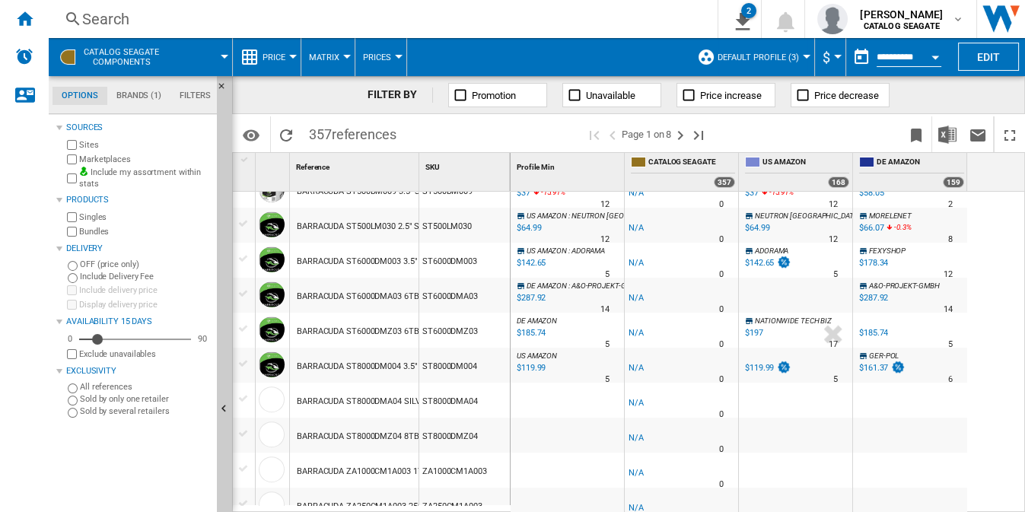
scroll to position [1333, 0]
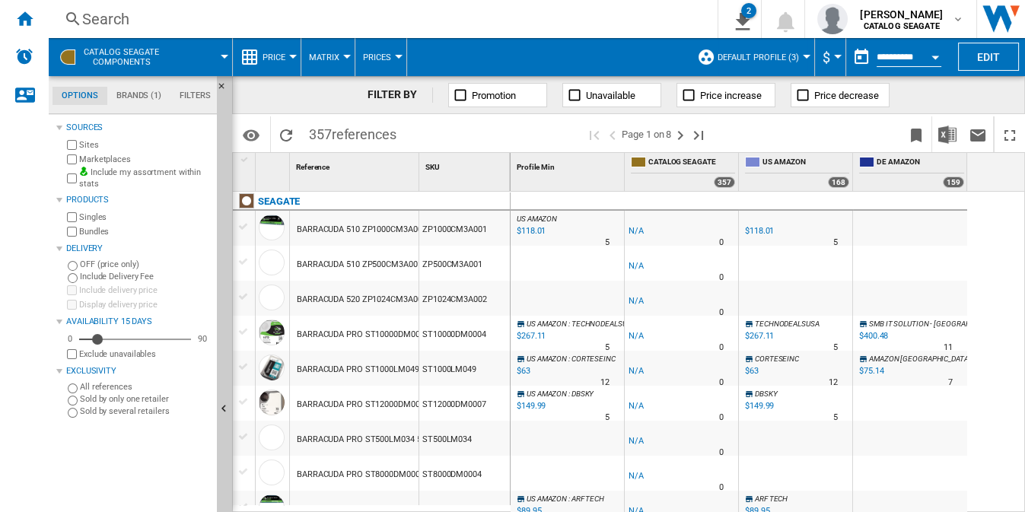
click at [792, 55] on span "Default profile (3)" at bounding box center [758, 58] width 81 height 10
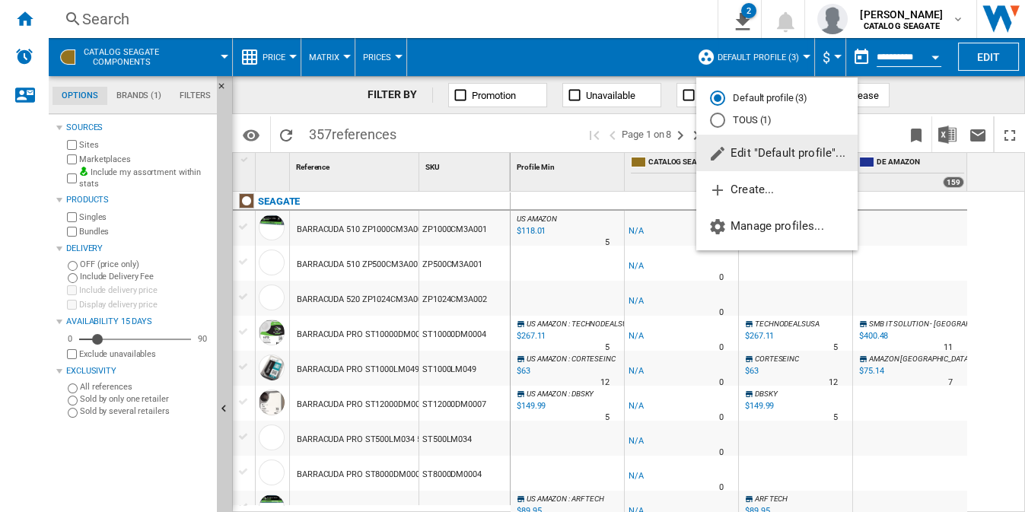
click at [796, 155] on span "Edit "Default profile"..." at bounding box center [777, 153] width 137 height 14
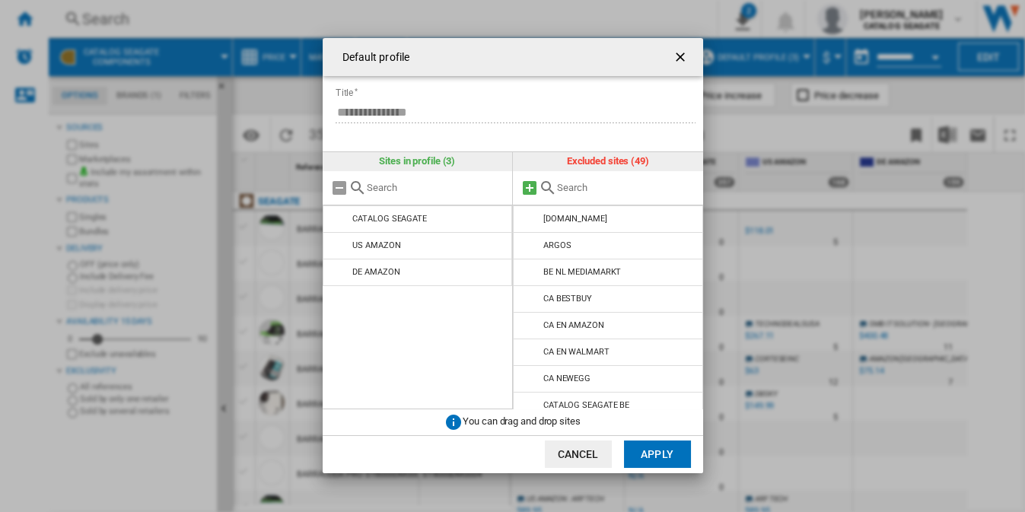
click at [528, 188] on md-icon "Default profile ..." at bounding box center [530, 188] width 18 height 18
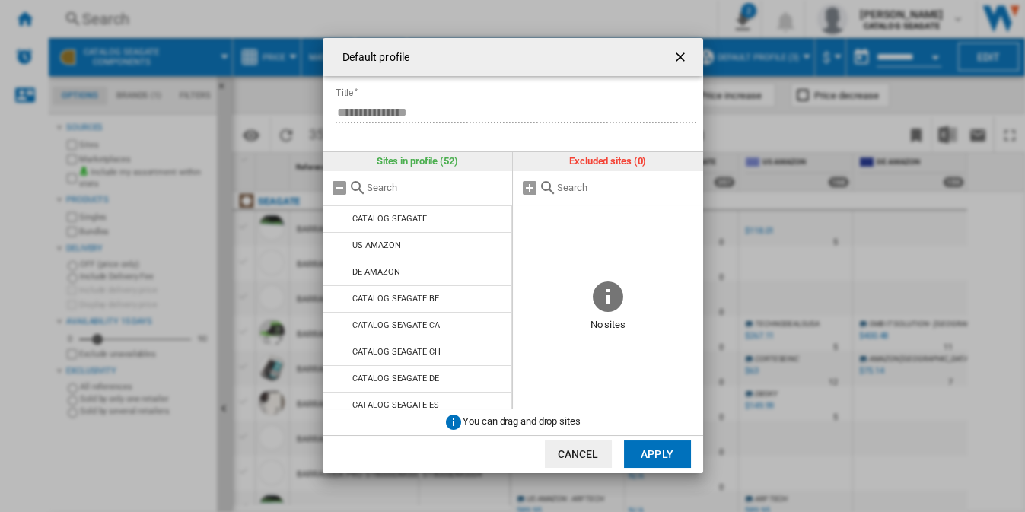
click at [425, 190] on input "Default profile ..." at bounding box center [436, 187] width 139 height 11
type input "catalog"
click at [337, 247] on md-icon "Default profile ..." at bounding box center [340, 246] width 18 height 18
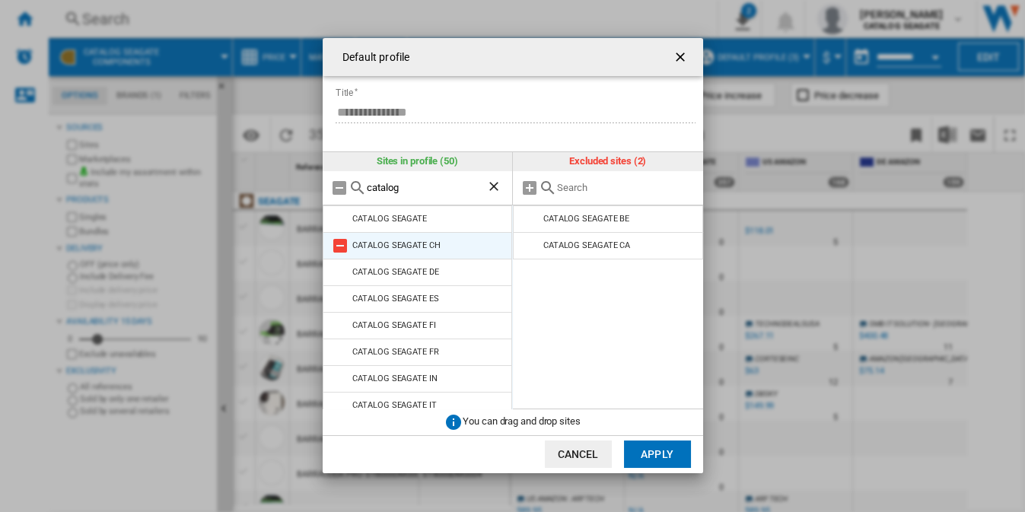
click at [336, 247] on md-icon "Default profile ..." at bounding box center [340, 246] width 18 height 18
click at [336, 263] on md-icon "Default profile ..." at bounding box center [340, 272] width 18 height 18
click at [336, 247] on md-icon "Default profile ..." at bounding box center [340, 246] width 18 height 18
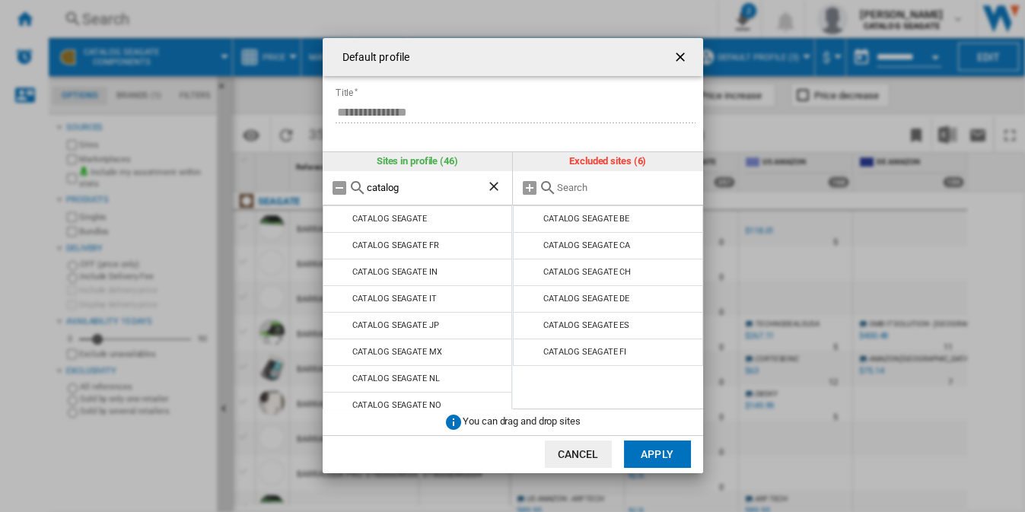
click at [336, 247] on md-icon "Default profile ..." at bounding box center [340, 246] width 18 height 18
click at [336, 263] on md-icon "Default profile ..." at bounding box center [340, 272] width 18 height 18
click at [336, 247] on md-icon "Default profile ..." at bounding box center [340, 246] width 18 height 18
click at [336, 263] on md-icon "Default profile ..." at bounding box center [340, 272] width 18 height 18
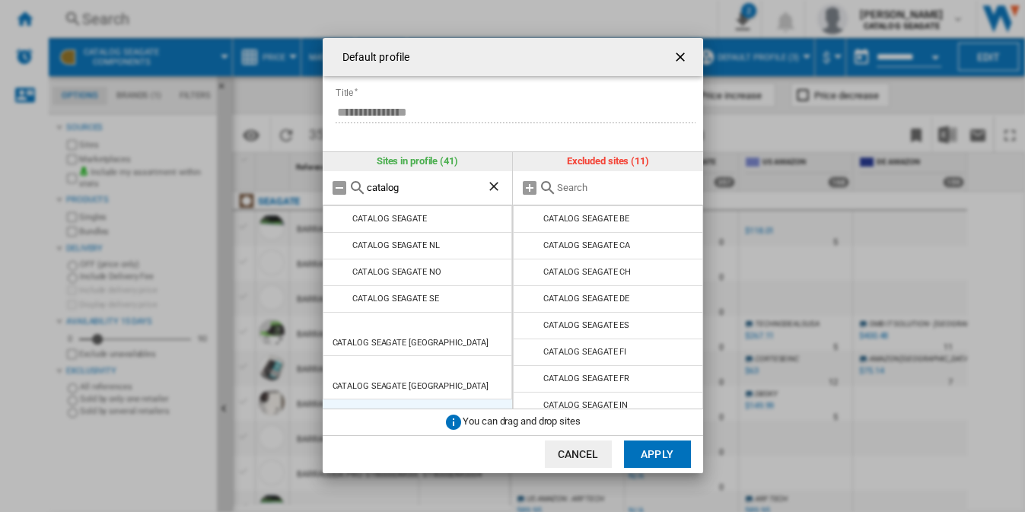
click at [336, 247] on md-icon "Default profile ..." at bounding box center [340, 246] width 18 height 18
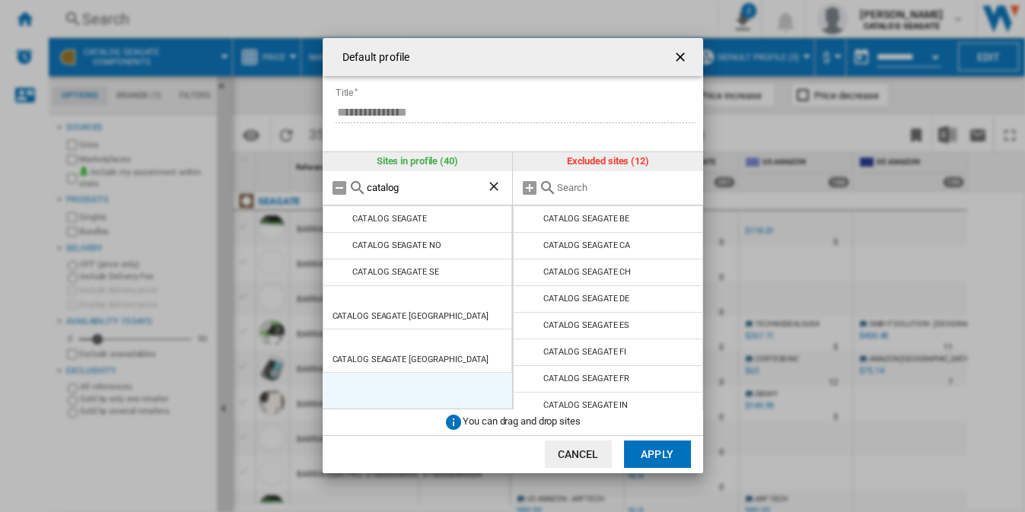
click at [336, 247] on md-icon "Default profile ..." at bounding box center [340, 246] width 18 height 18
click at [336, 263] on md-icon "Default profile ..." at bounding box center [340, 272] width 18 height 18
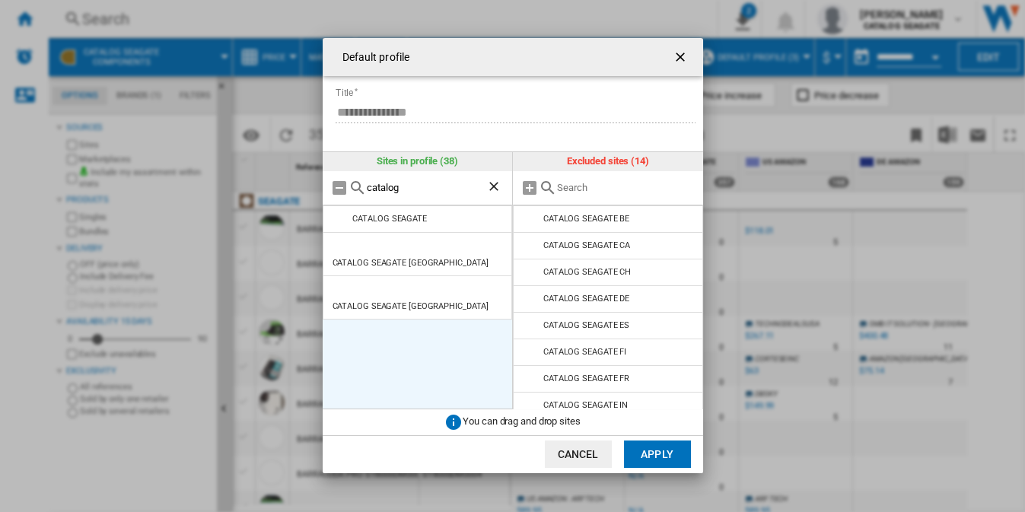
click at [336, 247] on md-icon "Default profile ..." at bounding box center [340, 246] width 18 height 18
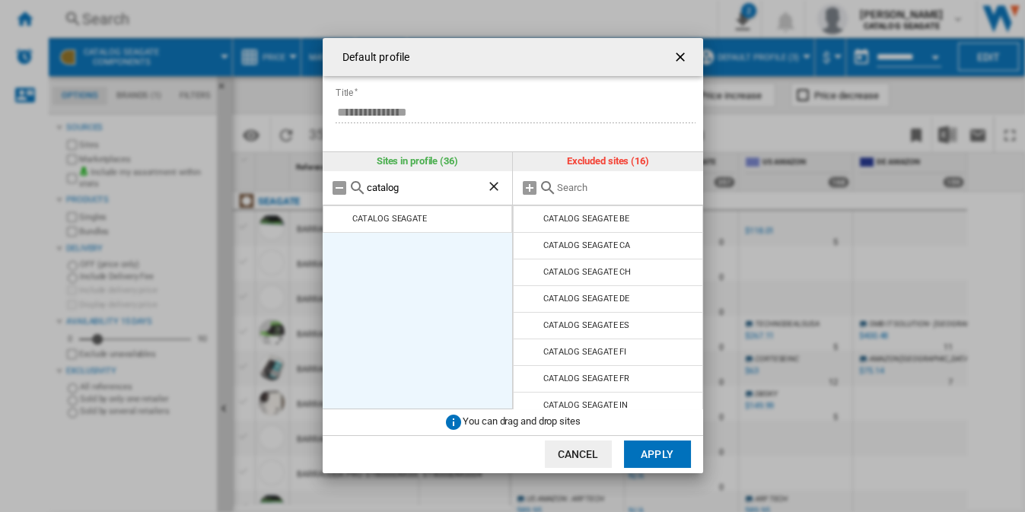
click at [639, 446] on button "Apply" at bounding box center [657, 454] width 67 height 27
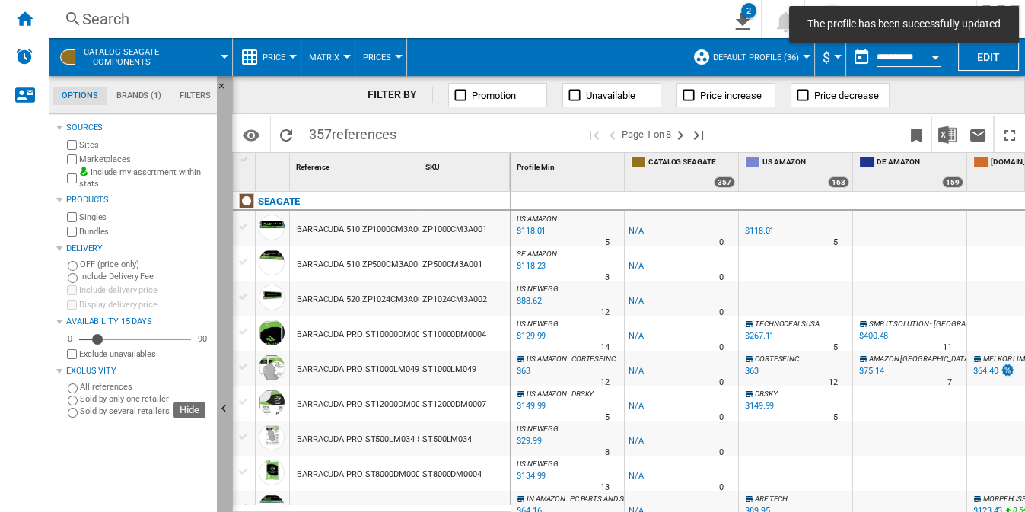
click at [224, 331] on button "Hide" at bounding box center [224, 410] width 15 height 668
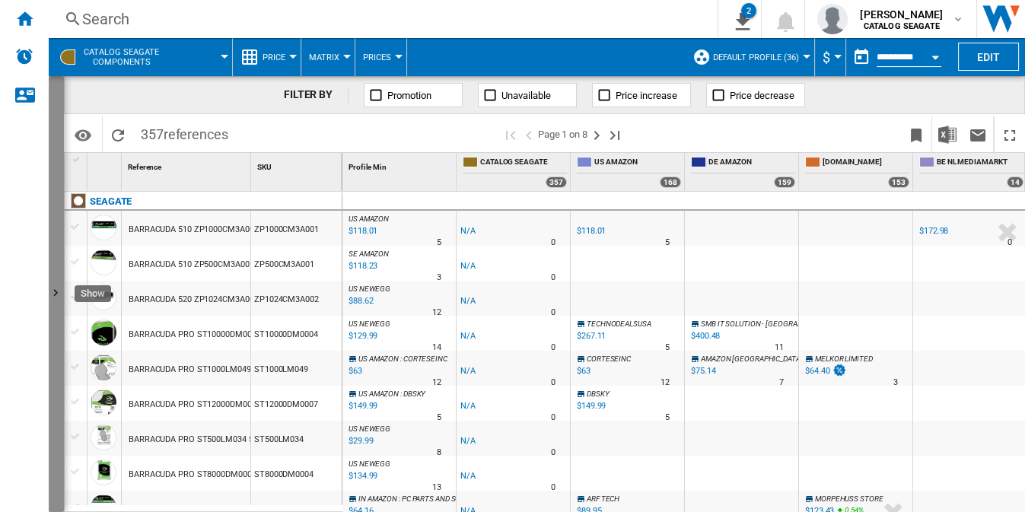
click at [55, 144] on button "Show" at bounding box center [56, 294] width 15 height 436
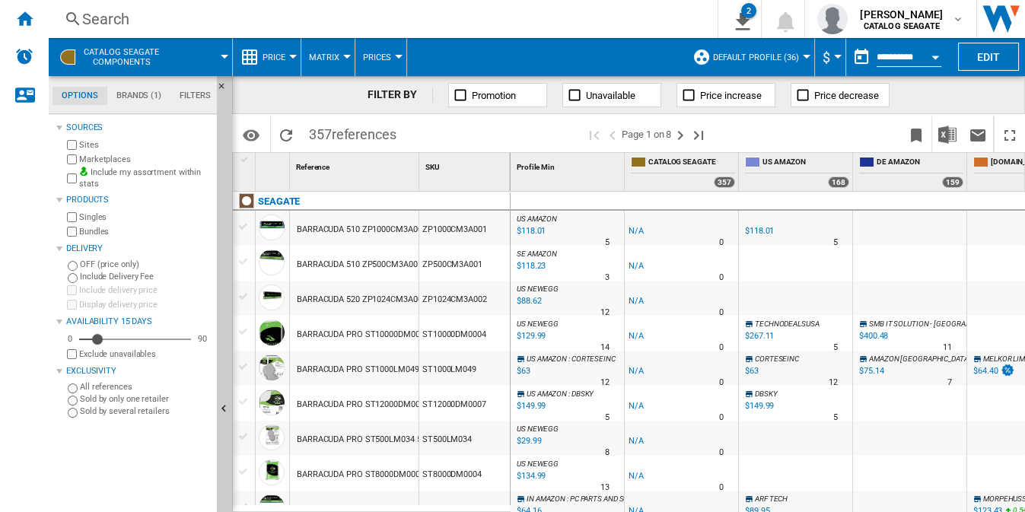
click at [132, 171] on label "Include my assortment within stats" at bounding box center [145, 179] width 132 height 24
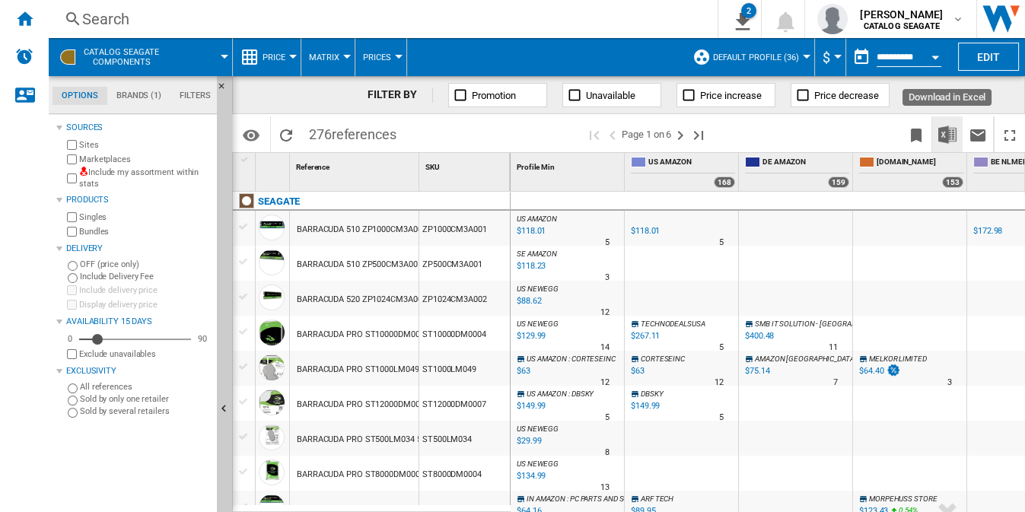
click at [946, 135] on img "Download in Excel" at bounding box center [948, 135] width 18 height 18
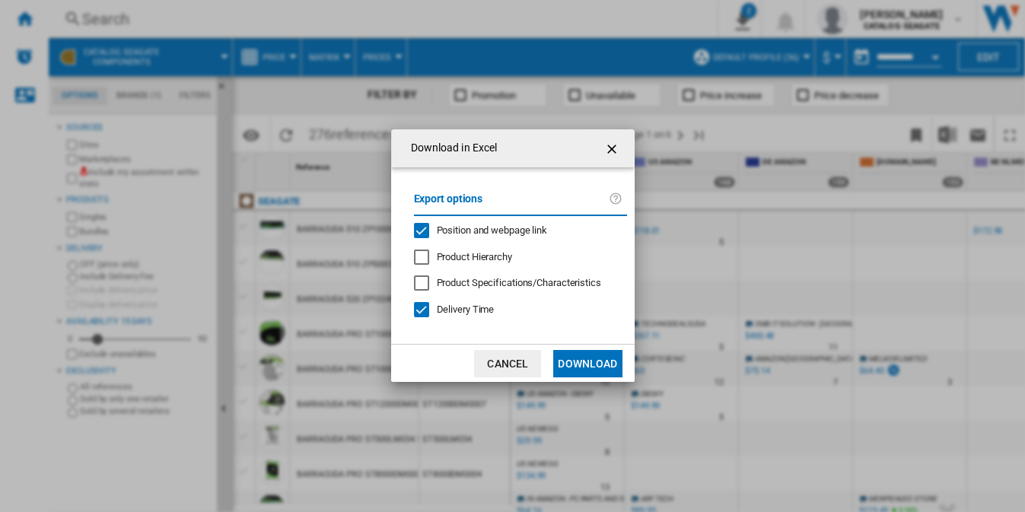
click at [508, 231] on span "Position and webpage link" at bounding box center [492, 230] width 111 height 11
click at [602, 360] on button "Download" at bounding box center [587, 363] width 69 height 27
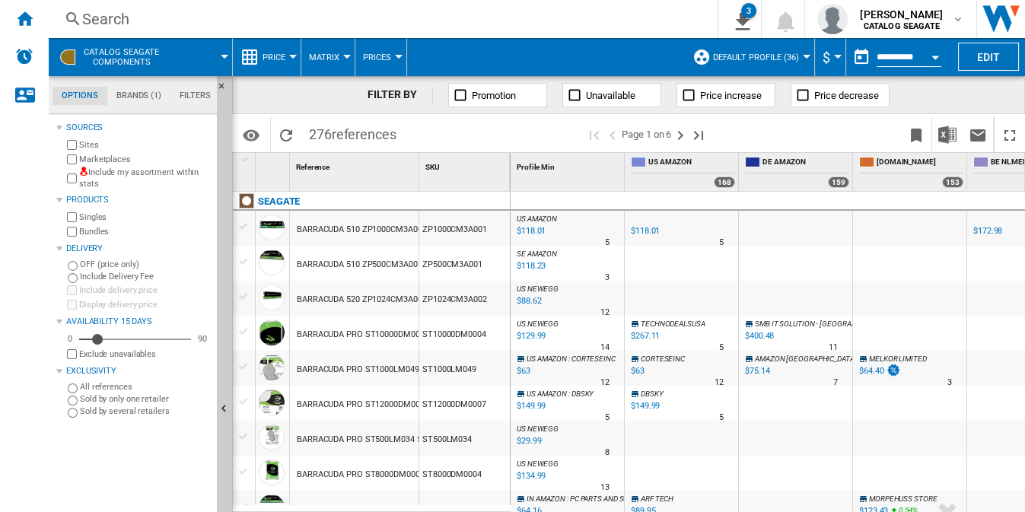
click at [419, 230] on div "ZP1000CM3A001" at bounding box center [464, 228] width 91 height 35
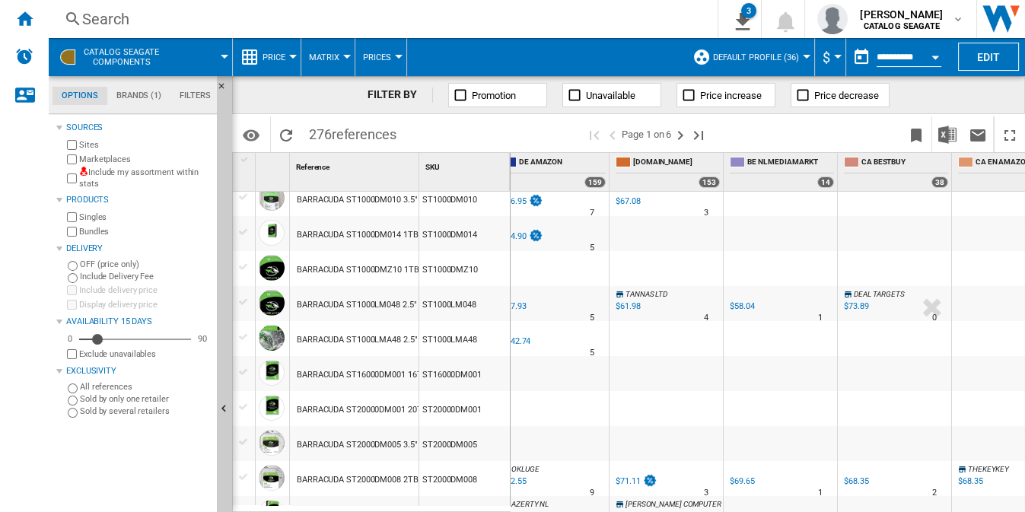
scroll to position [553, 0]
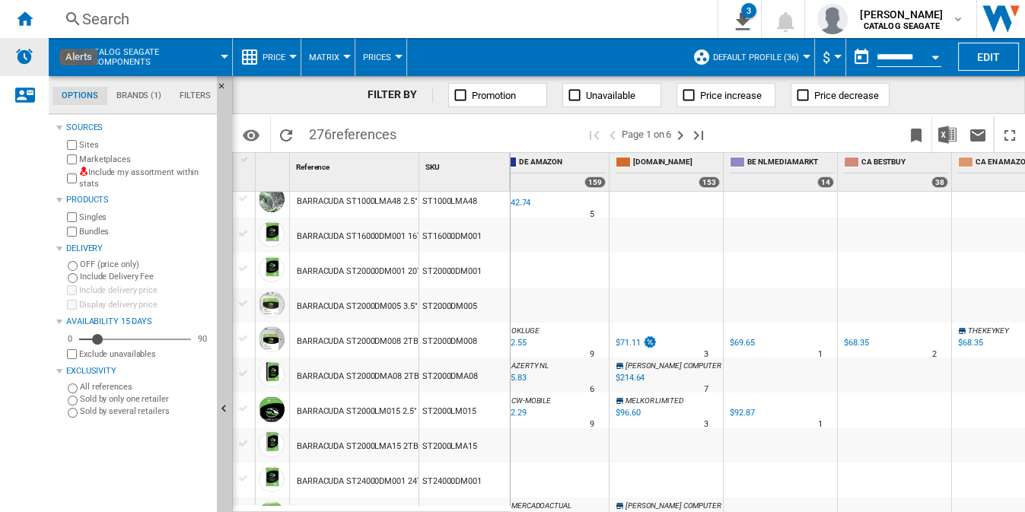
click at [23, 61] on img "Alerts" at bounding box center [24, 56] width 18 height 18
click at [22, 61] on img "Alerts" at bounding box center [24, 56] width 18 height 18
click at [230, 148] on button "Hide" at bounding box center [224, 410] width 15 height 668
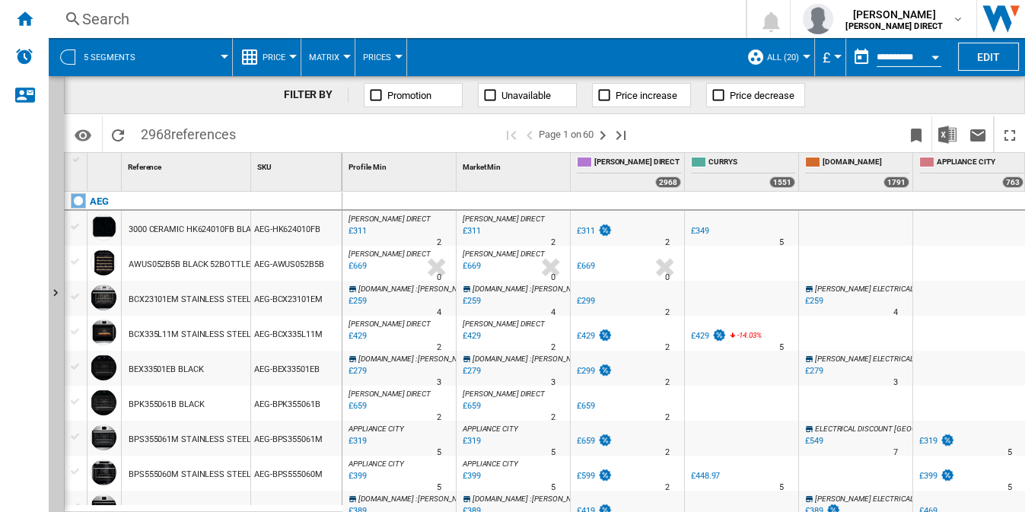
scroll to position [1456, 0]
